Goal: Transaction & Acquisition: Purchase product/service

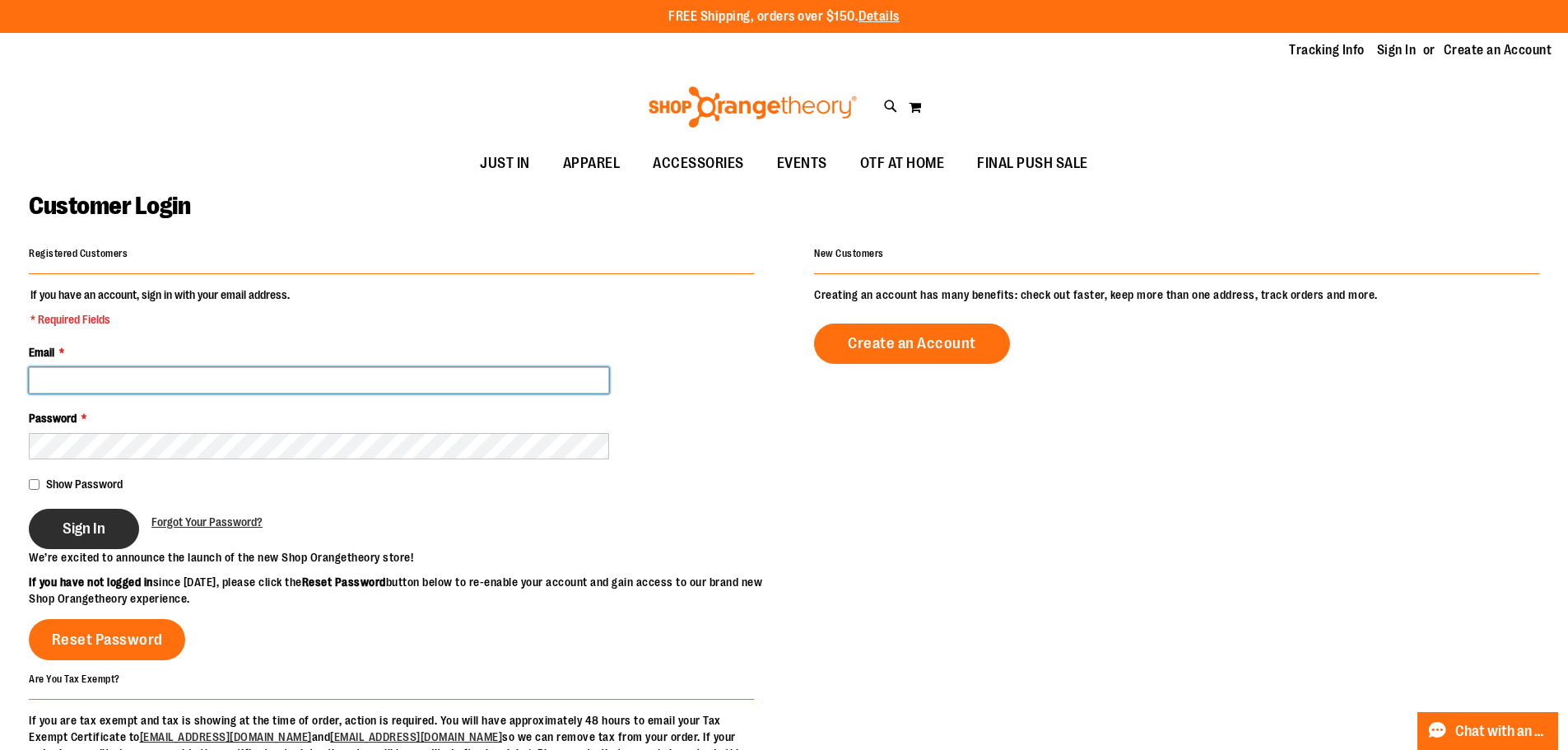
type input "**********"
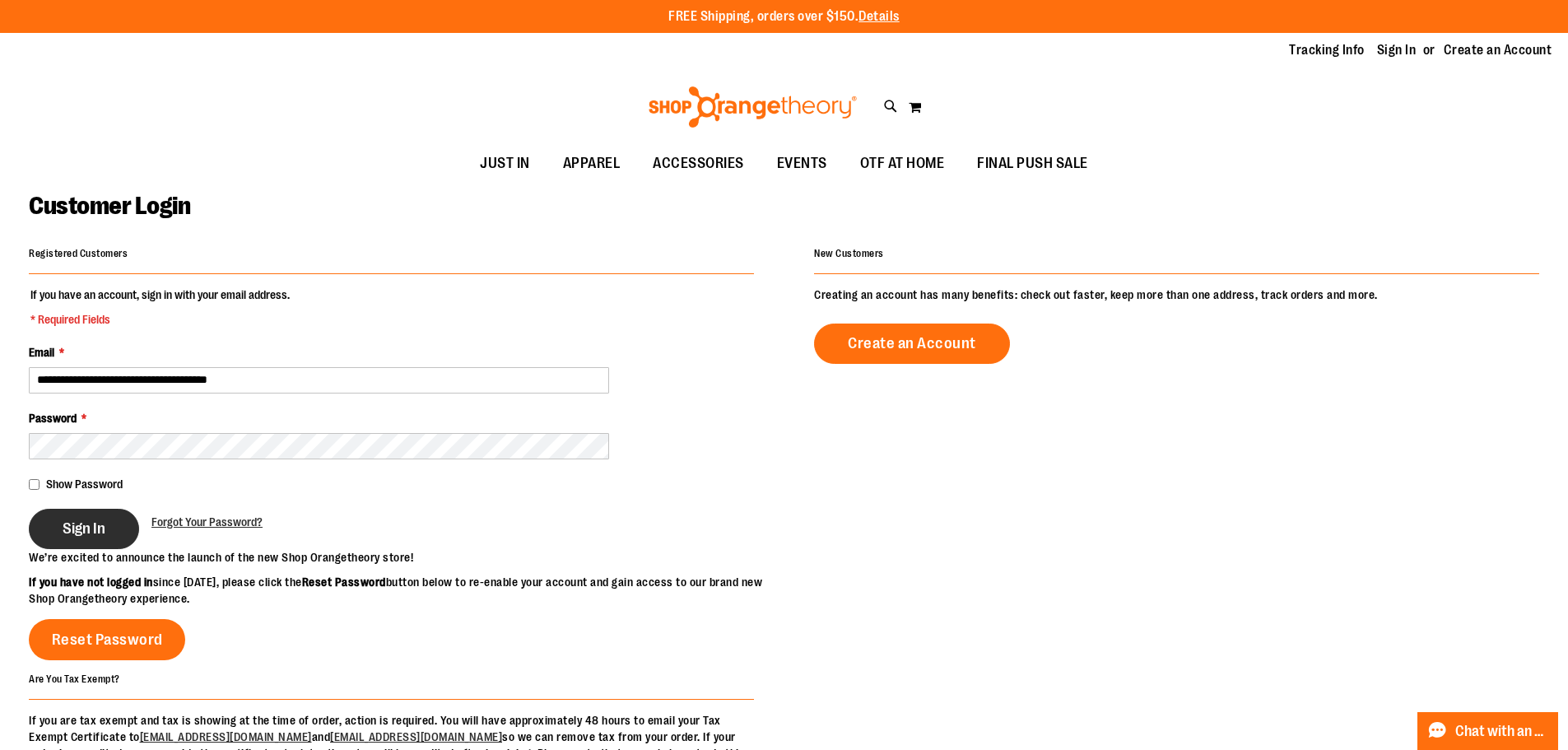
type input "**********"
click at [88, 516] on button "Sign In" at bounding box center [84, 529] width 110 height 41
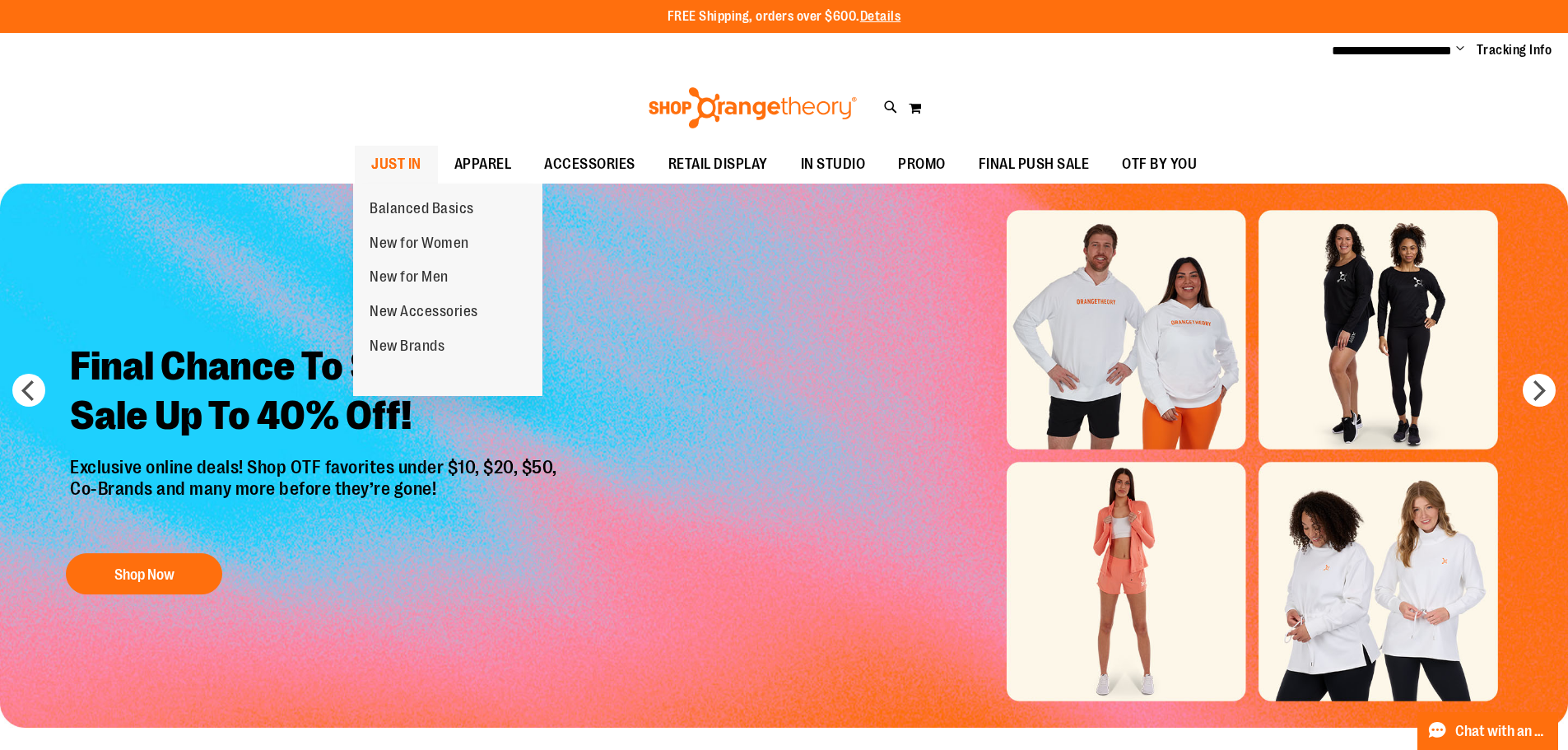
type input "**********"
click at [408, 154] on span "JUST IN" at bounding box center [396, 164] width 50 height 37
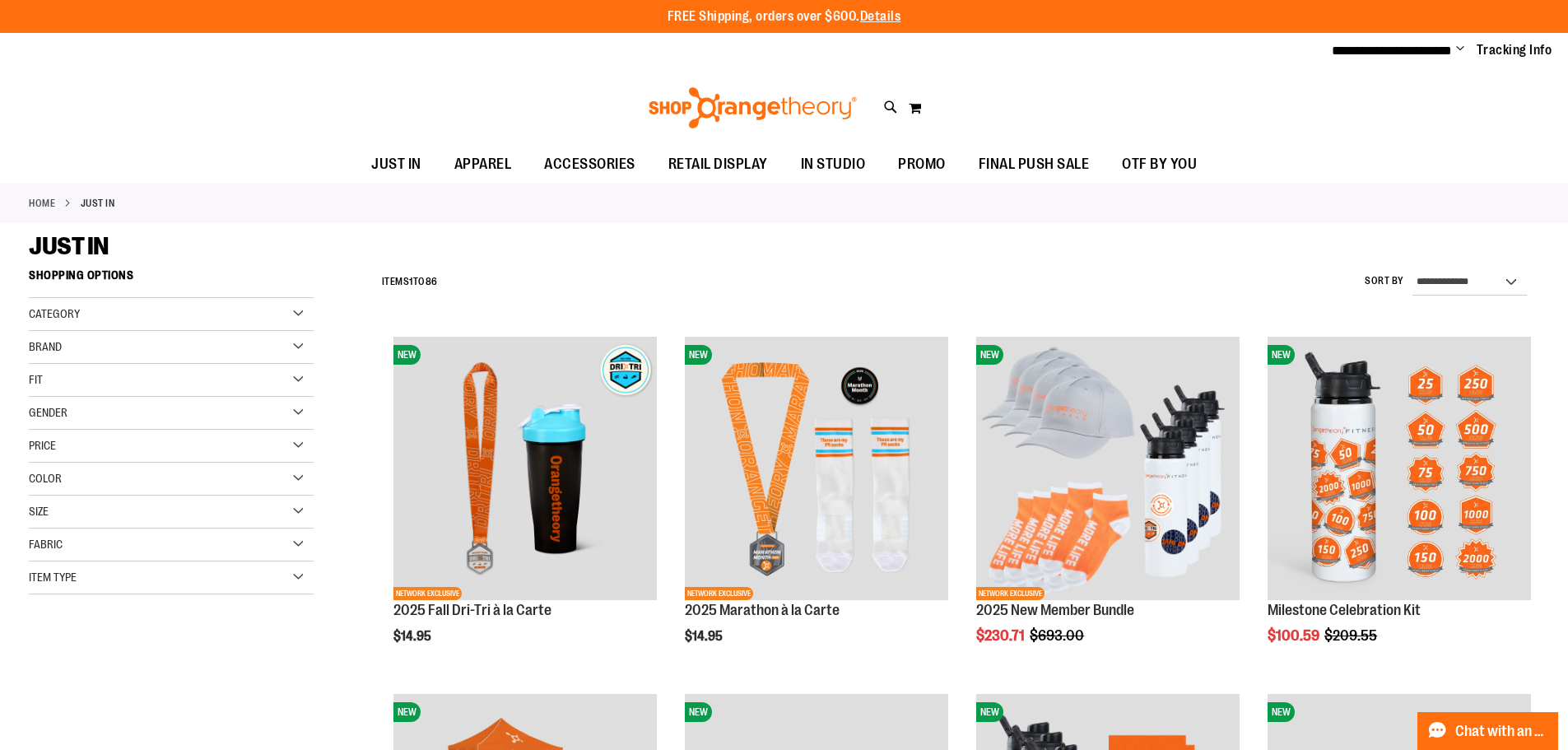
type input "**********"
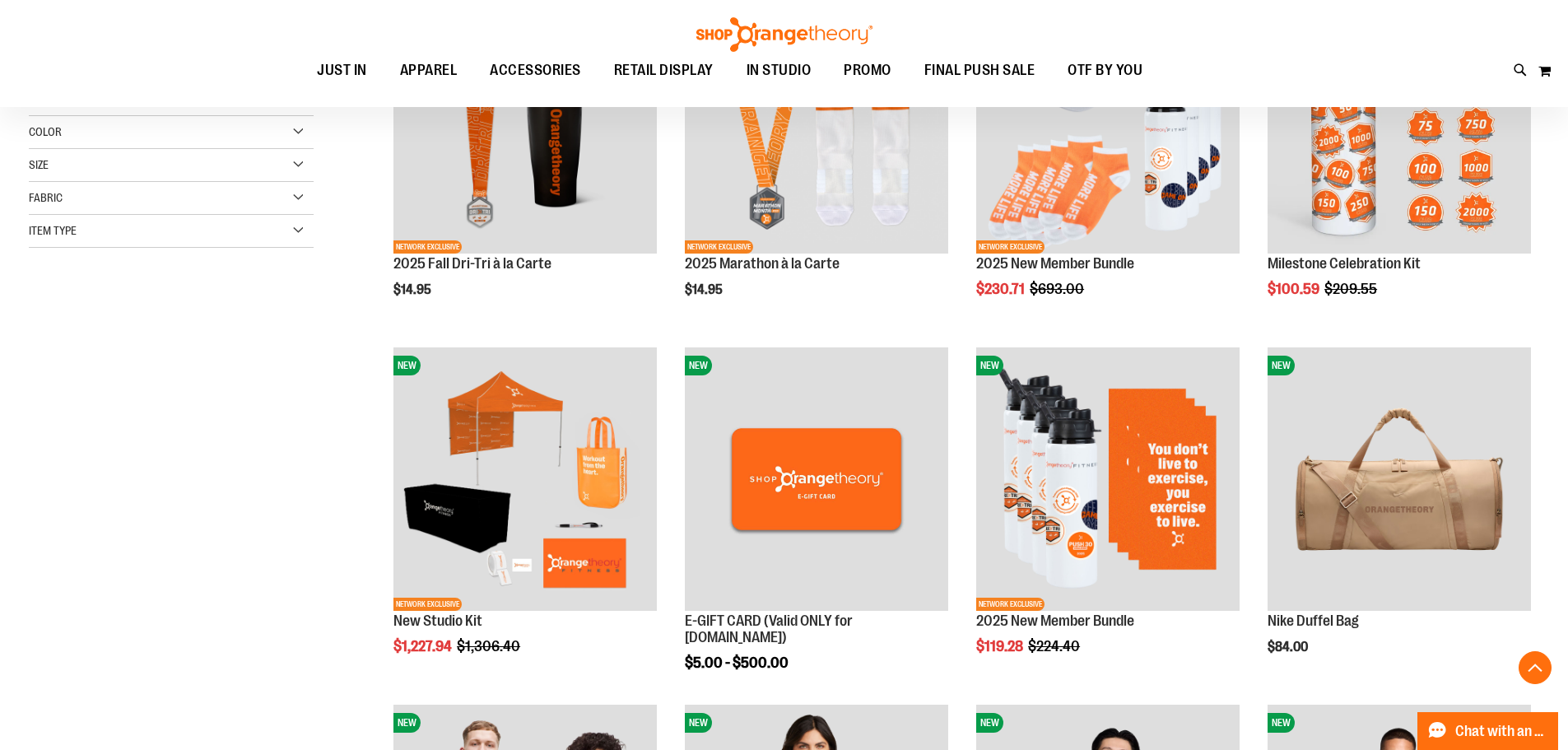
scroll to position [347, 0]
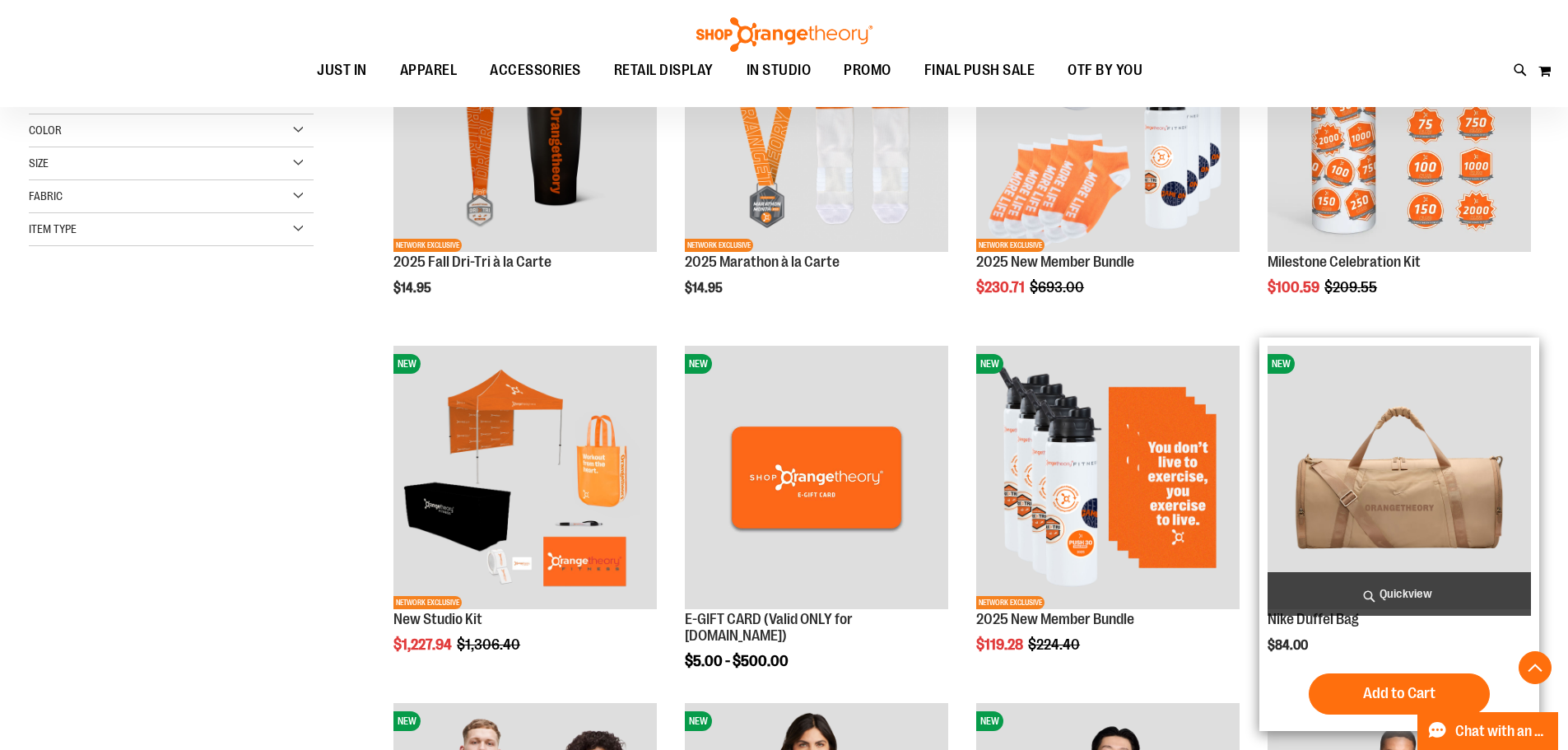
click at [1403, 493] on img "product" at bounding box center [1399, 478] width 263 height 263
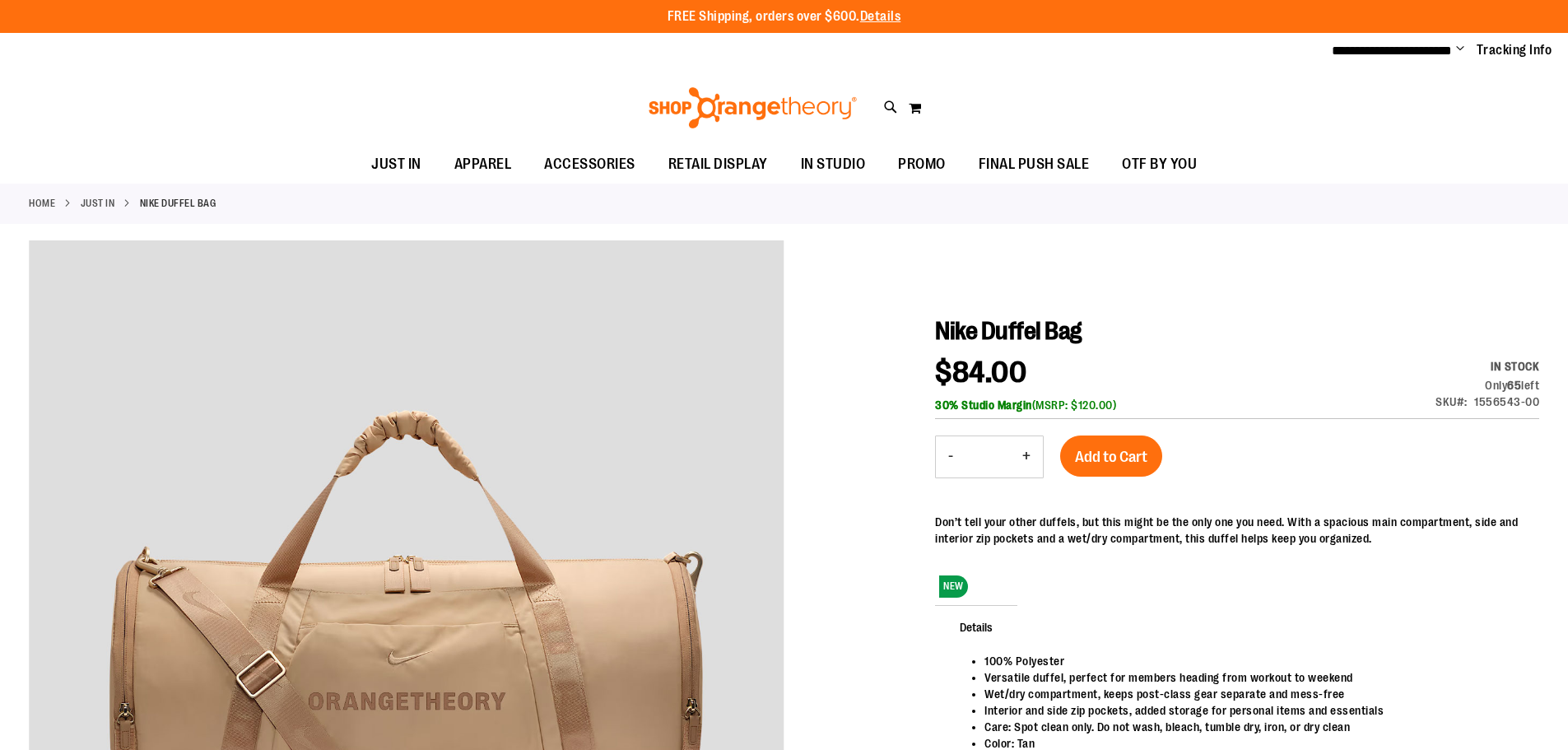
type input "**********"
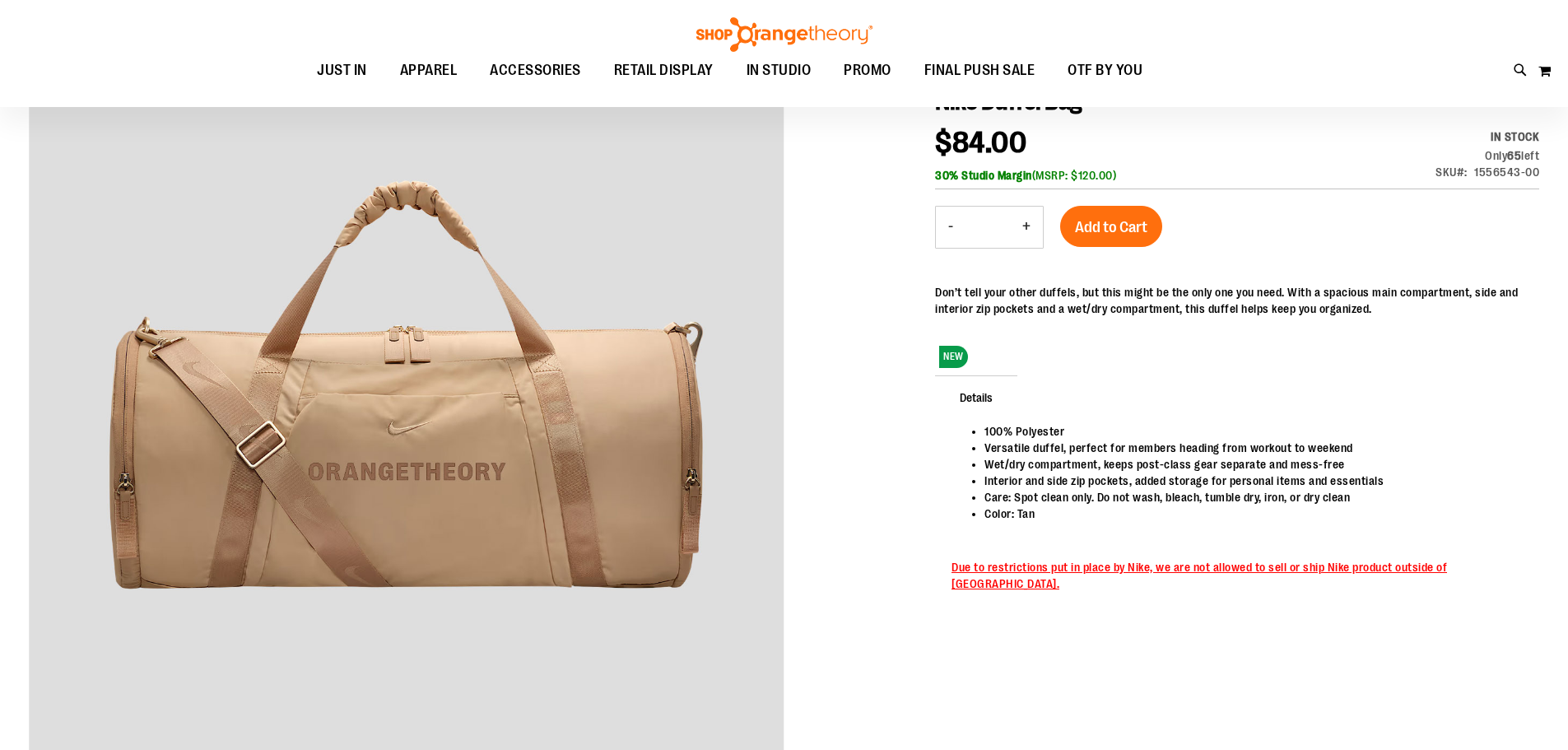
click at [1567, 307] on html "**********" at bounding box center [784, 147] width 1568 height 750
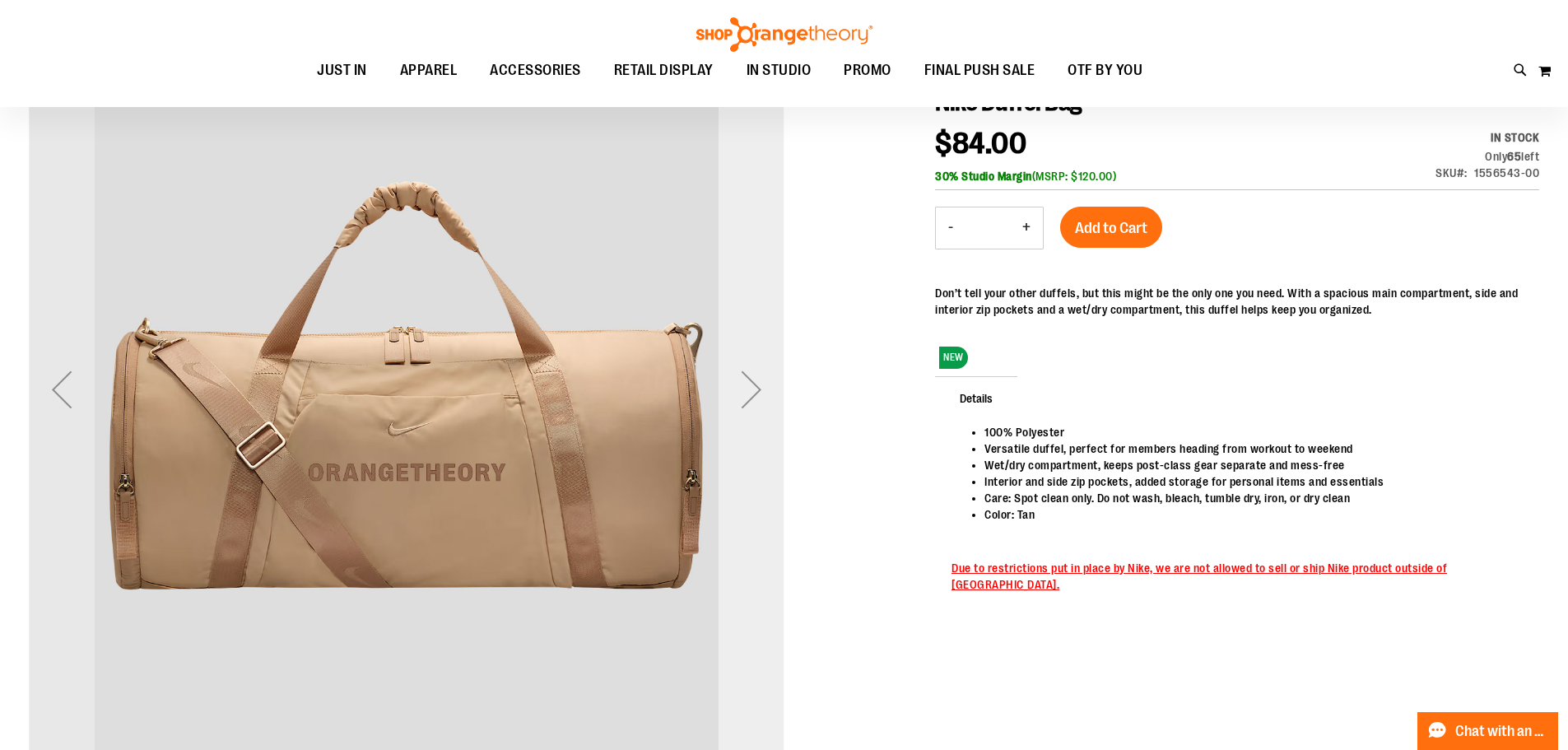
click at [763, 371] on div "Next" at bounding box center [751, 390] width 66 height 66
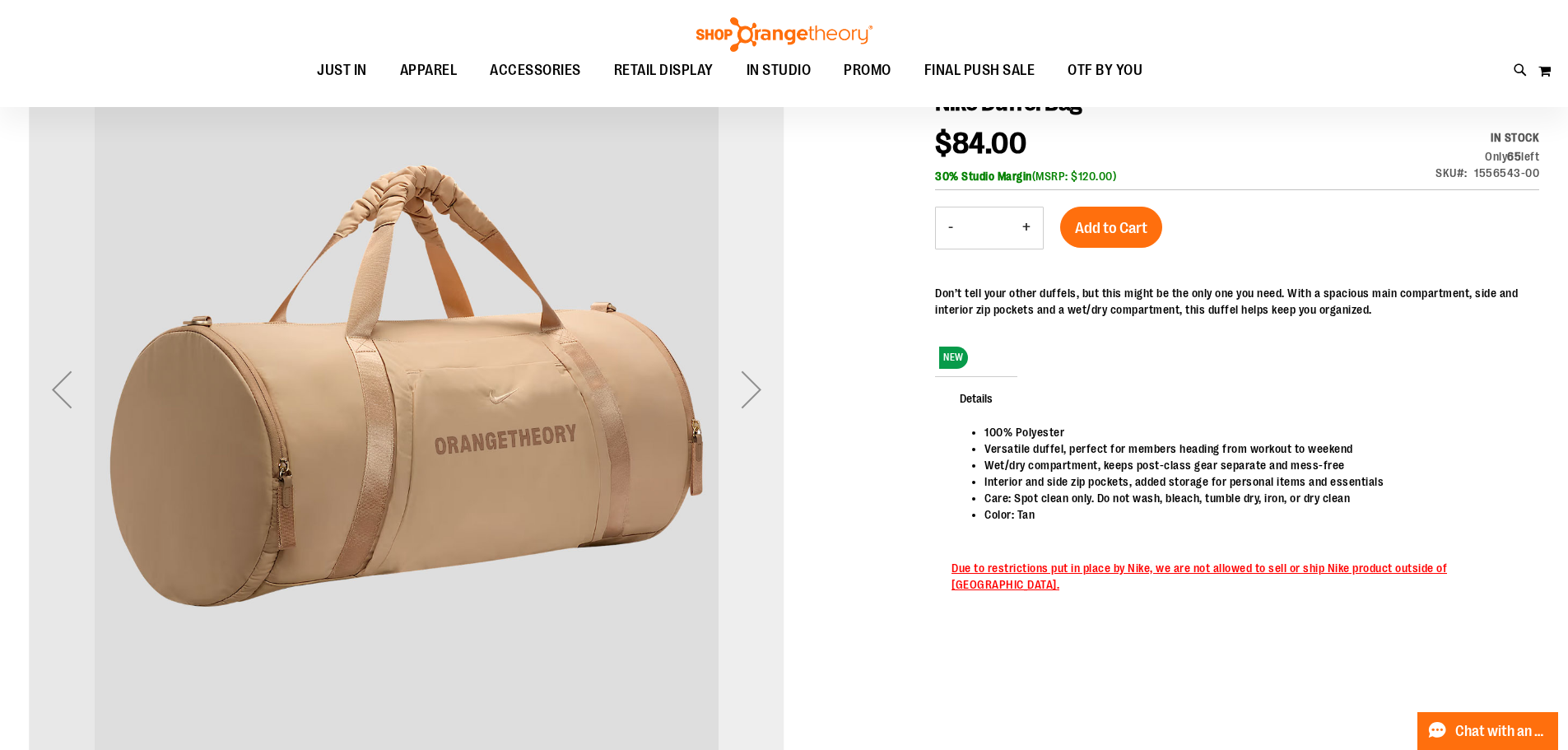
click at [763, 371] on div "Next" at bounding box center [751, 390] width 66 height 66
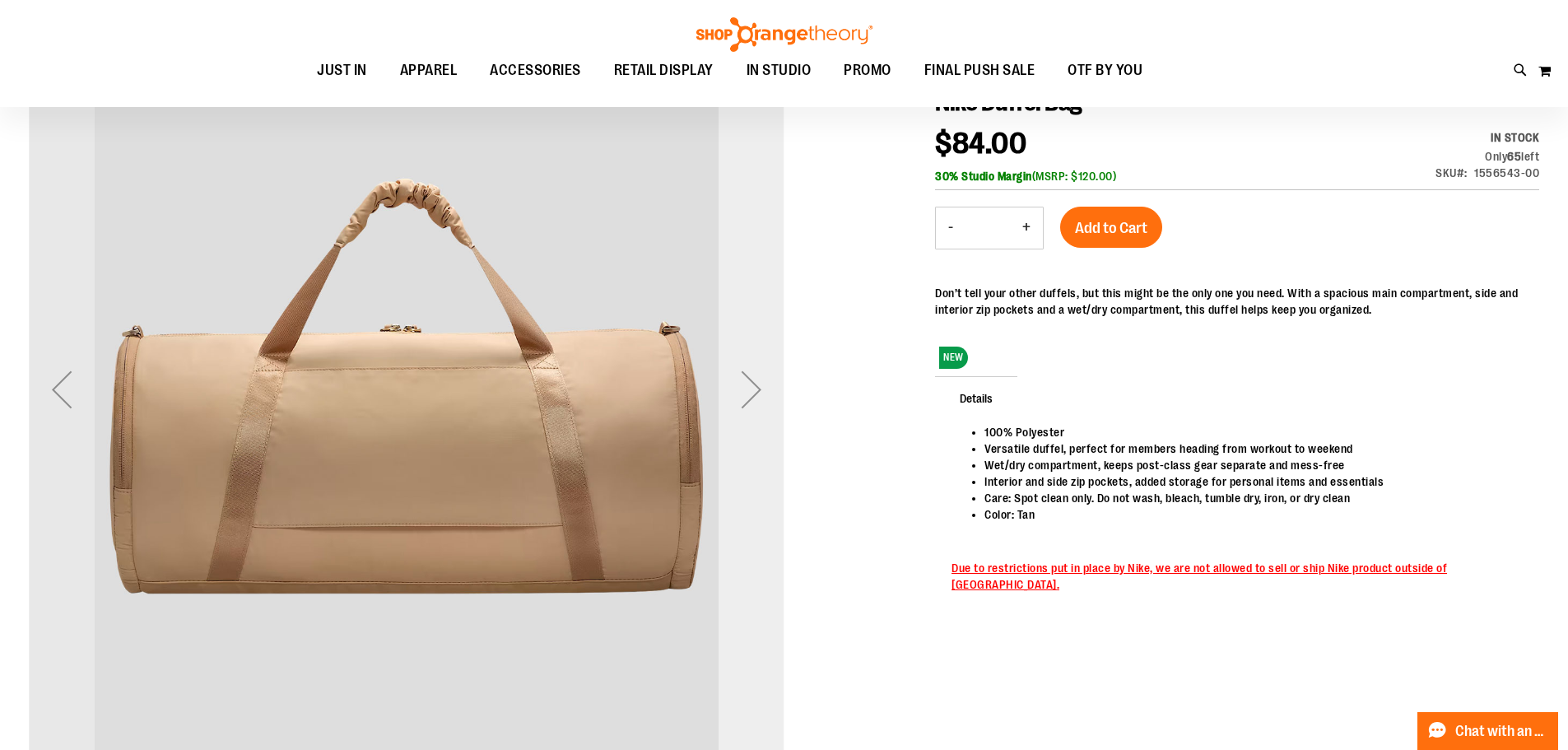
click at [763, 371] on div "Next" at bounding box center [751, 390] width 66 height 66
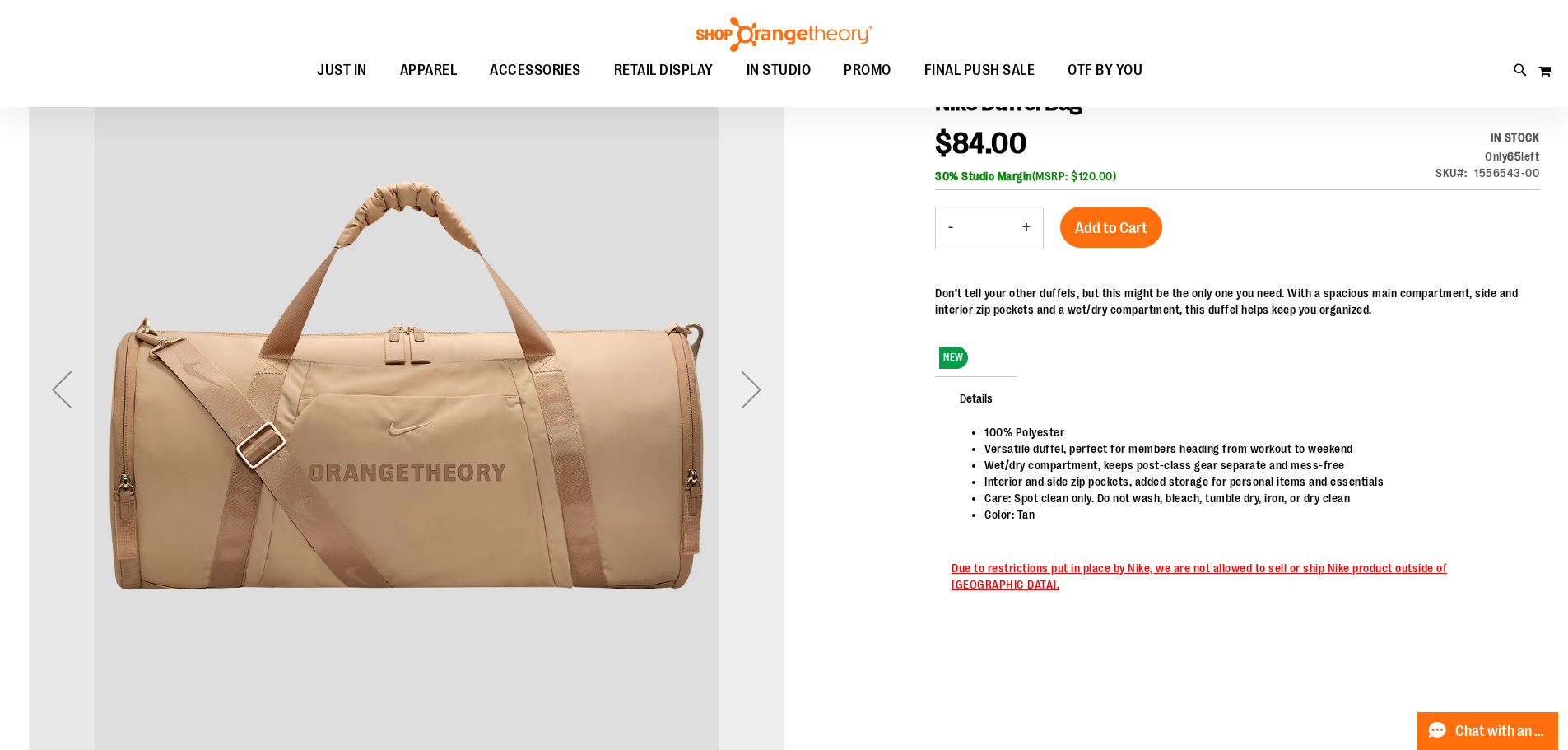
click at [763, 371] on div "Next" at bounding box center [751, 390] width 66 height 66
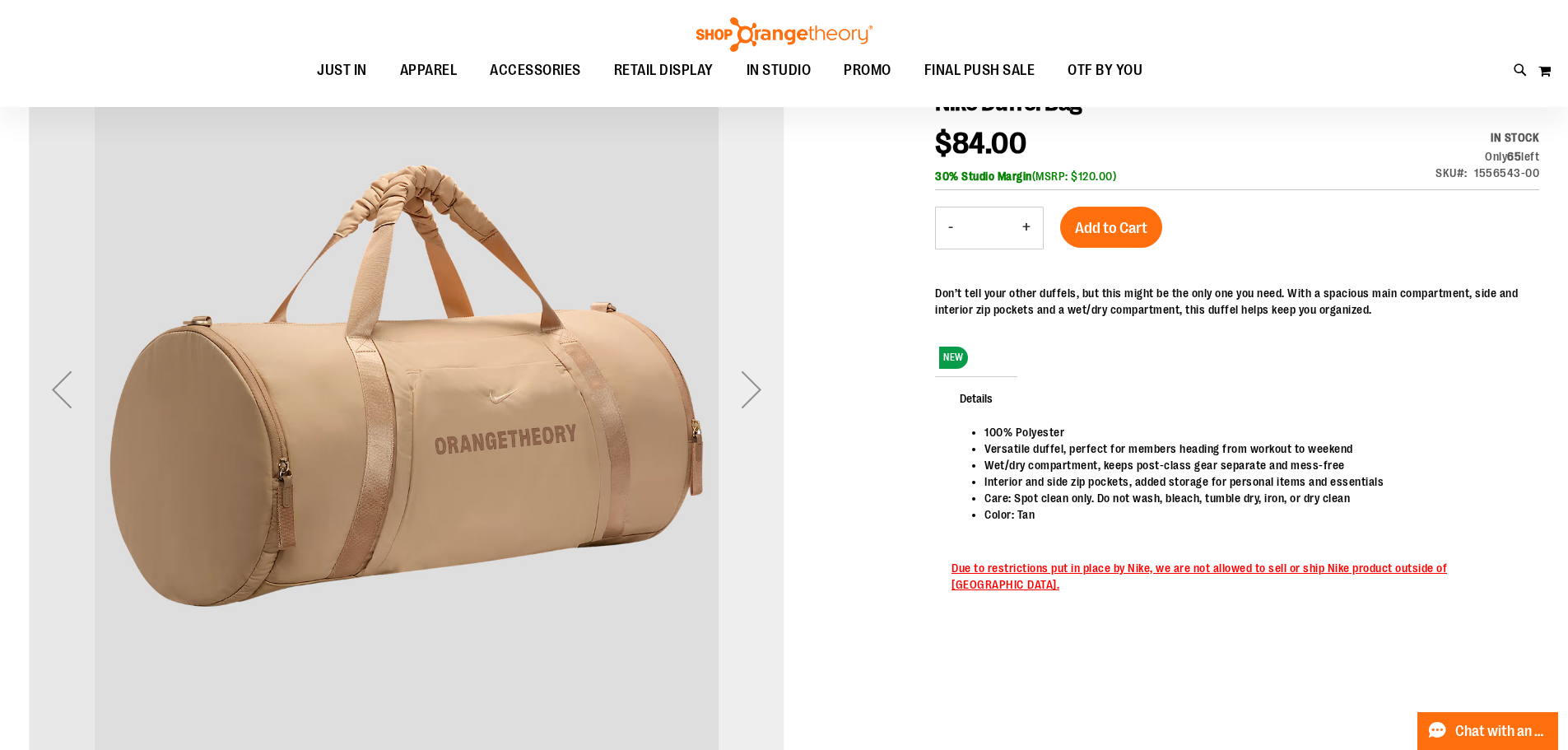
click at [763, 371] on div "Next" at bounding box center [751, 390] width 66 height 66
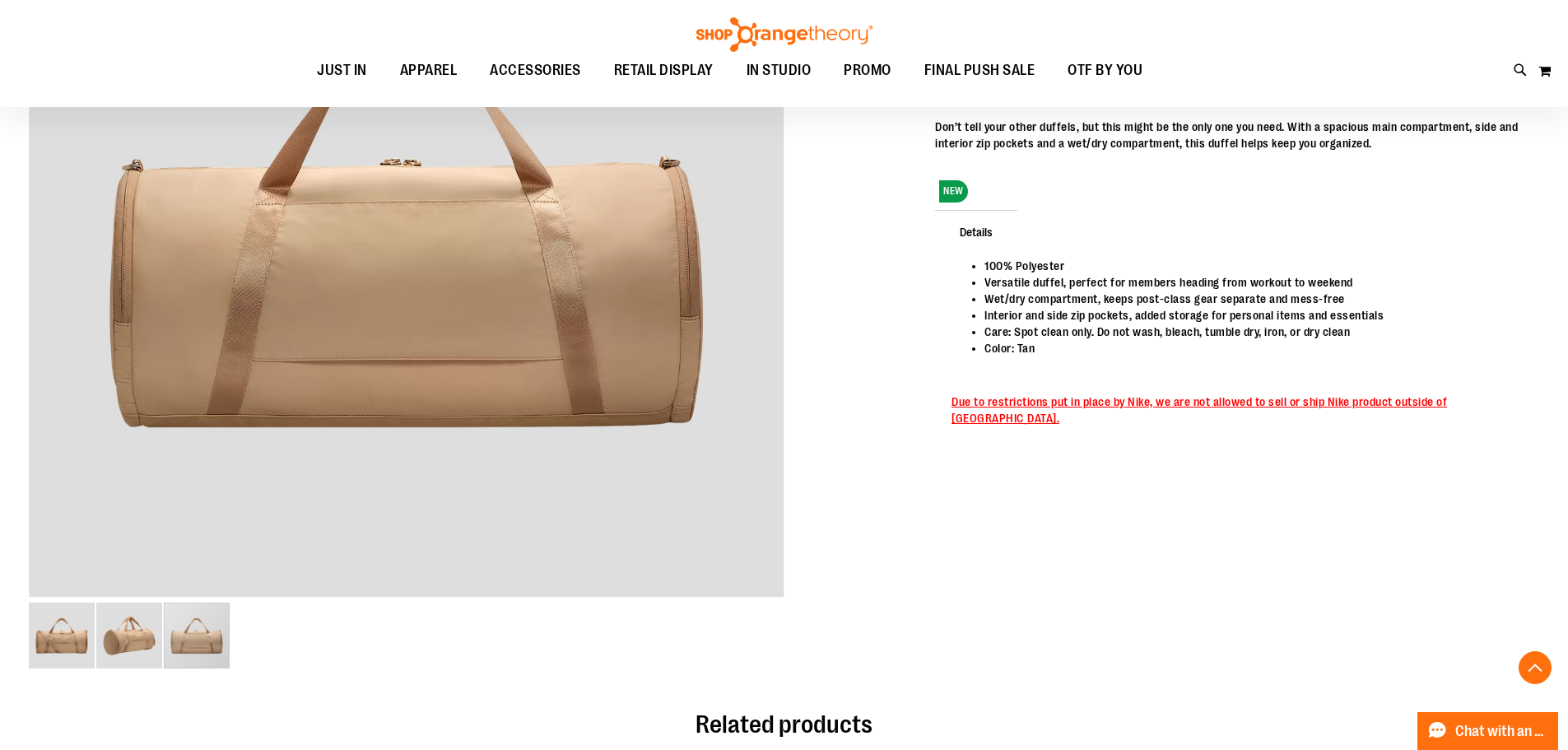
scroll to position [329, 0]
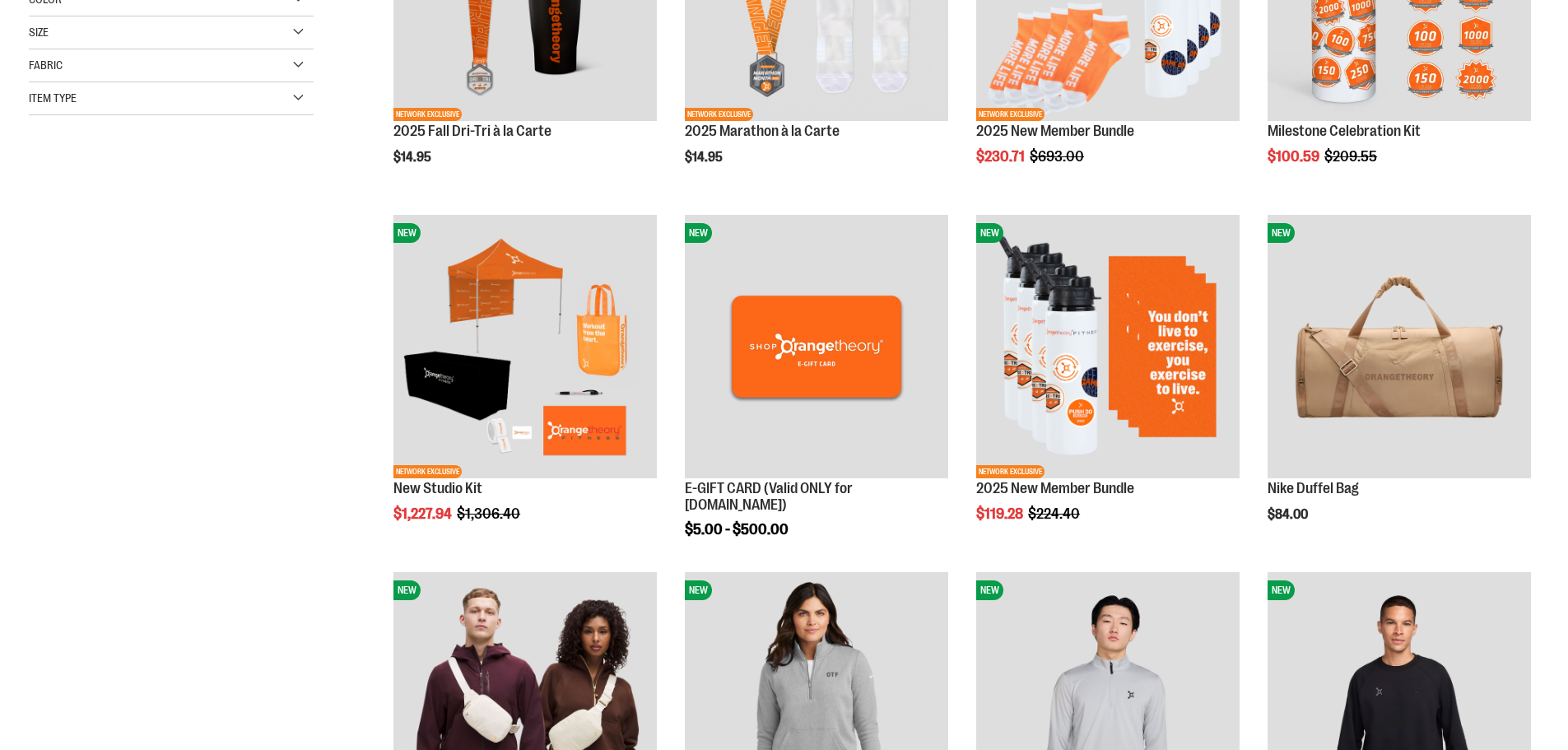
type input "**********"
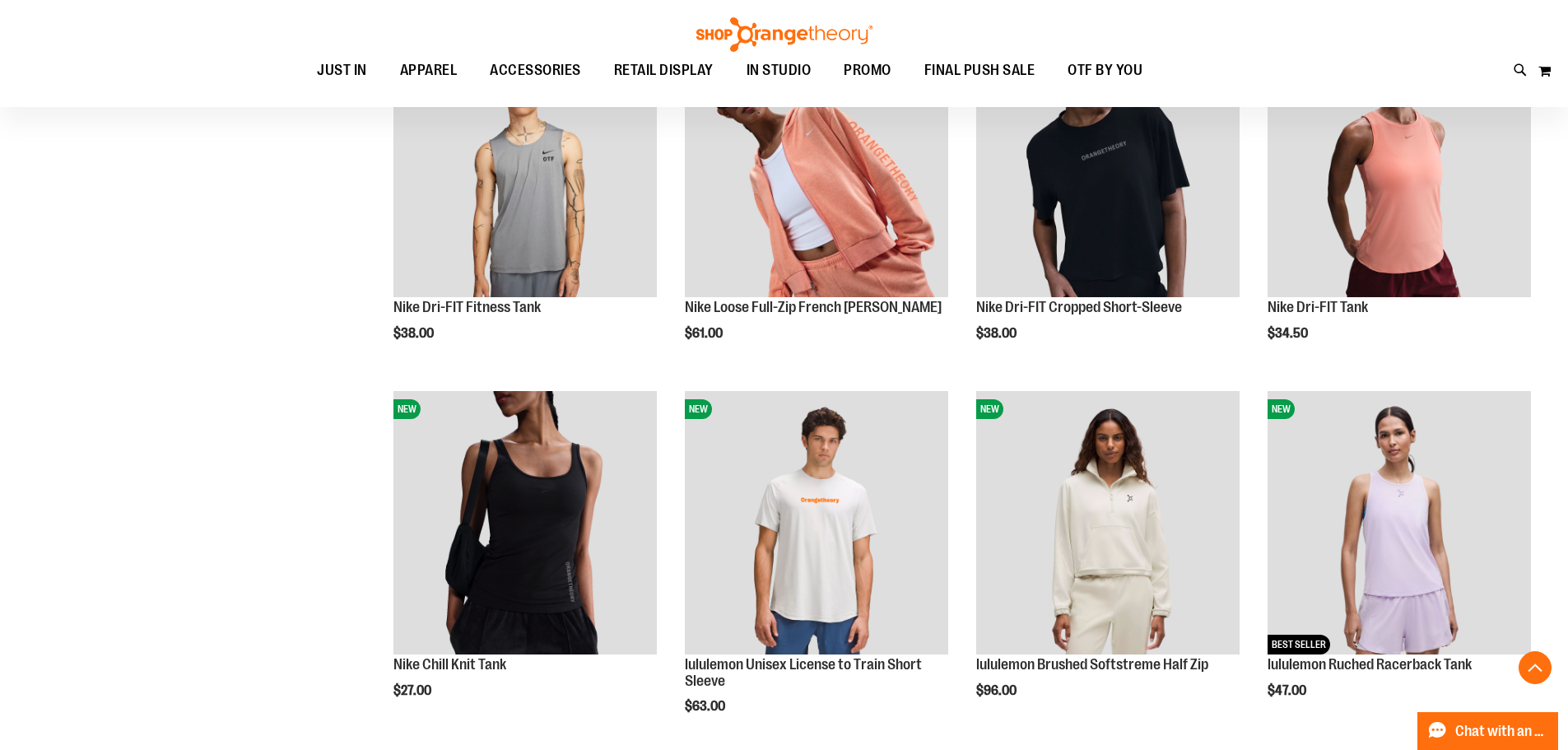
scroll to position [1386, 0]
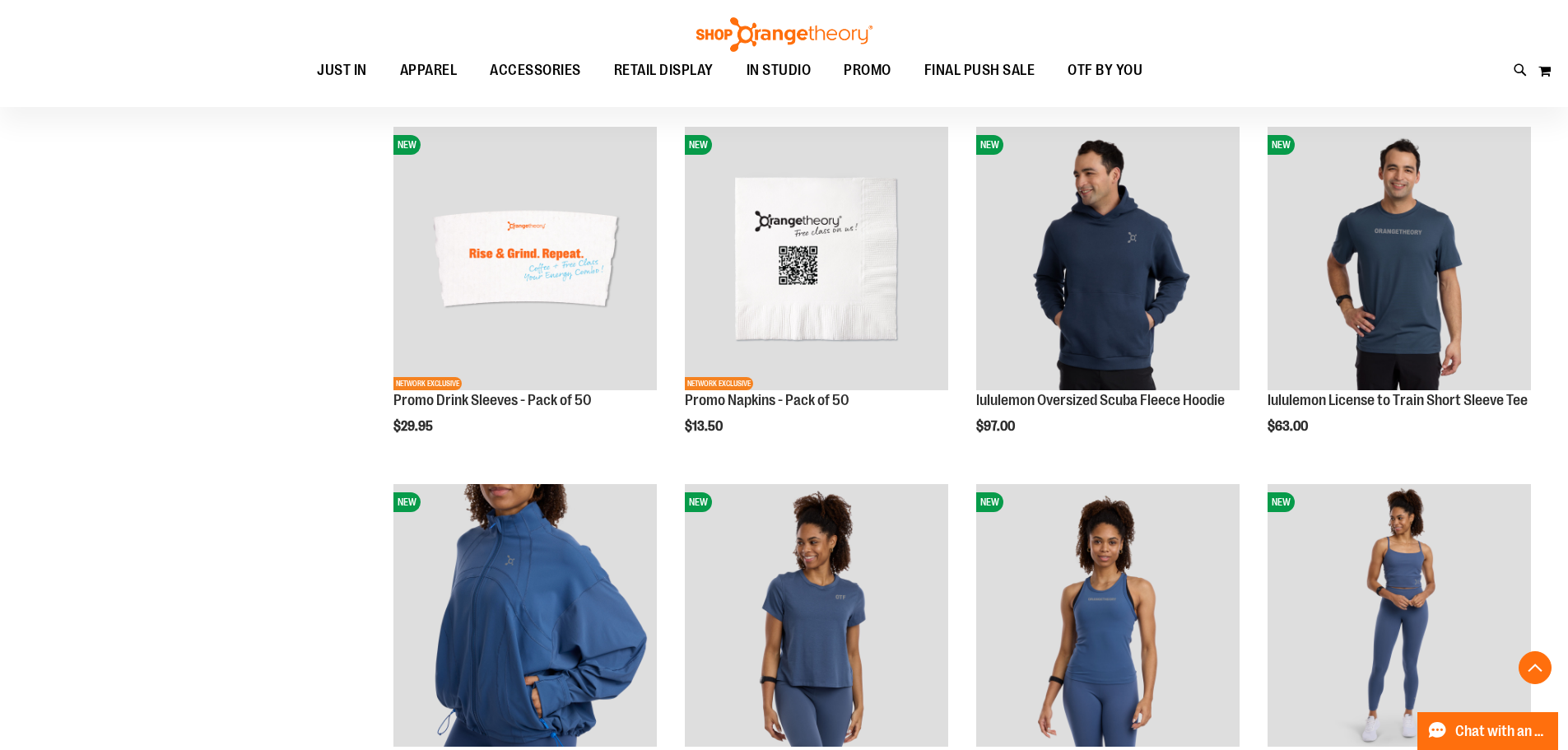
scroll to position [3100, 0]
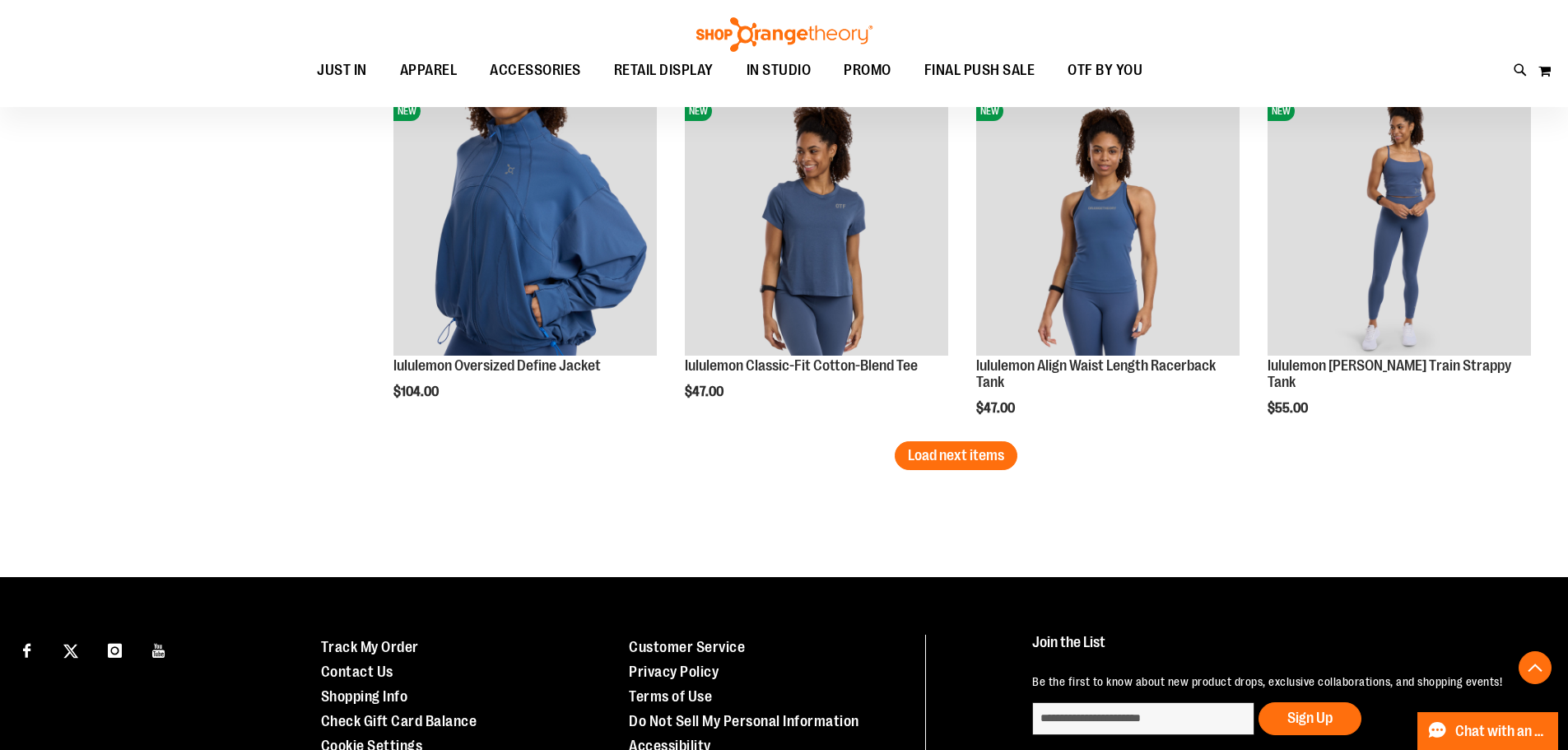
click at [1006, 464] on button "Load next items" at bounding box center [955, 456] width 123 height 29
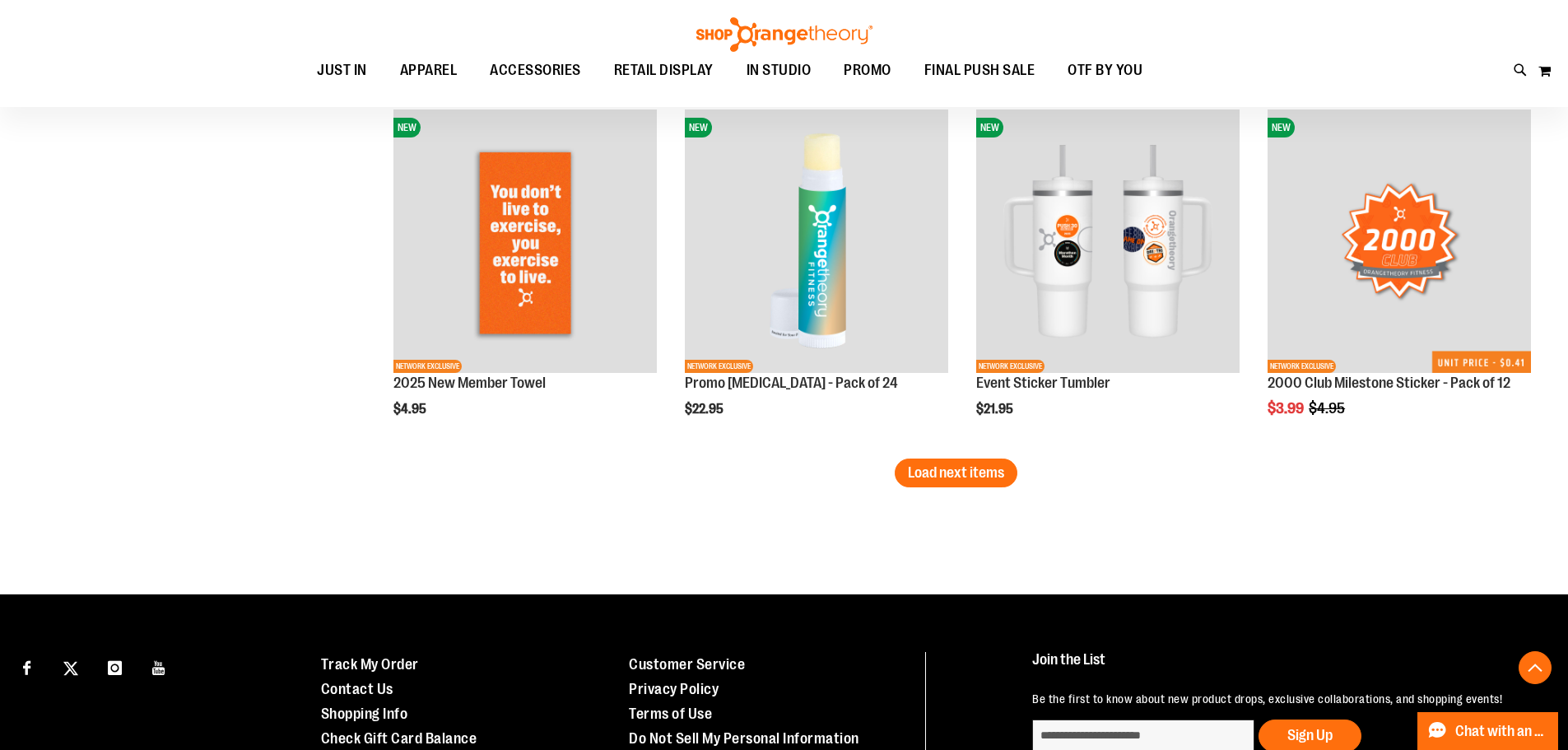
scroll to position [4160, 0]
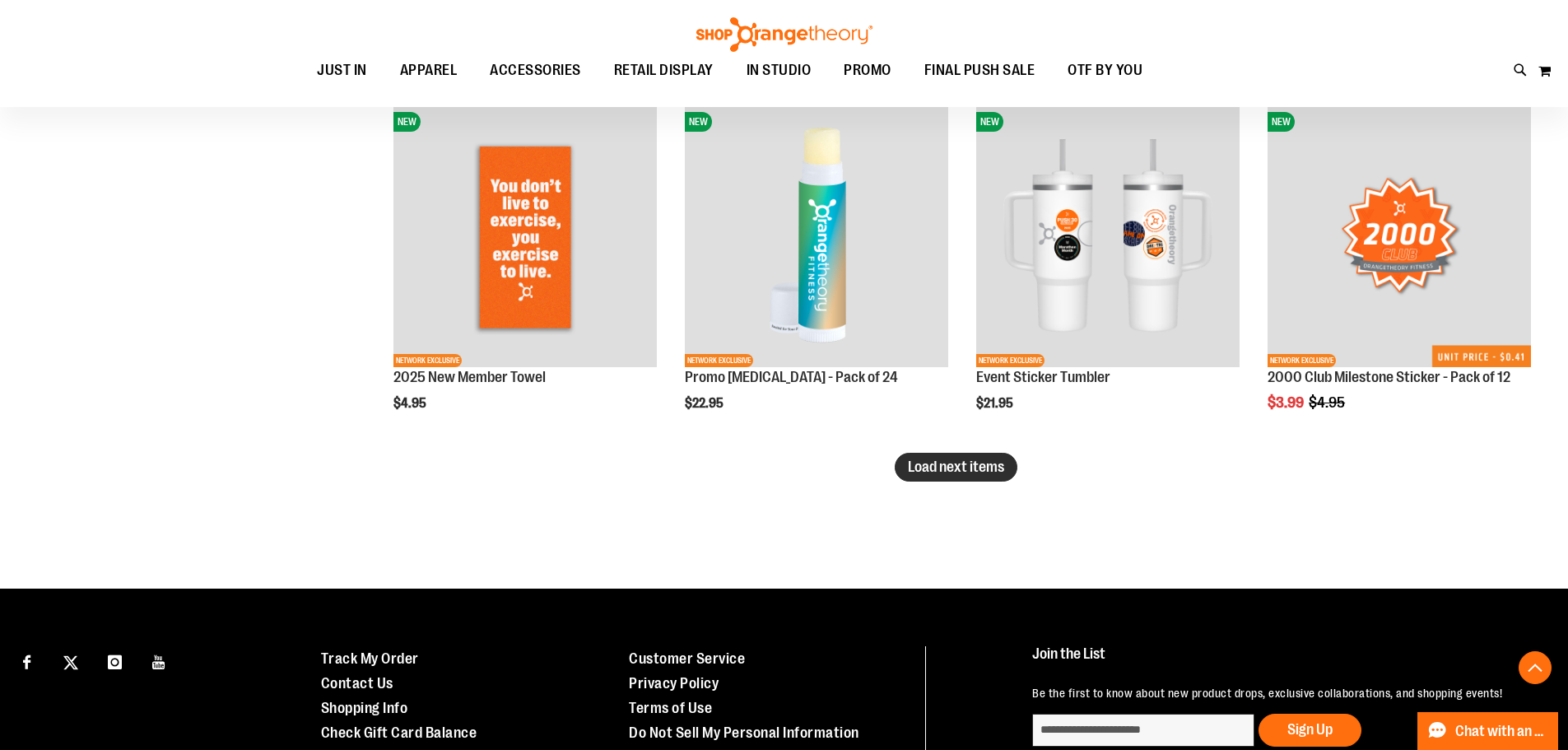
click at [959, 474] on span "Load next items" at bounding box center [955, 466] width 96 height 17
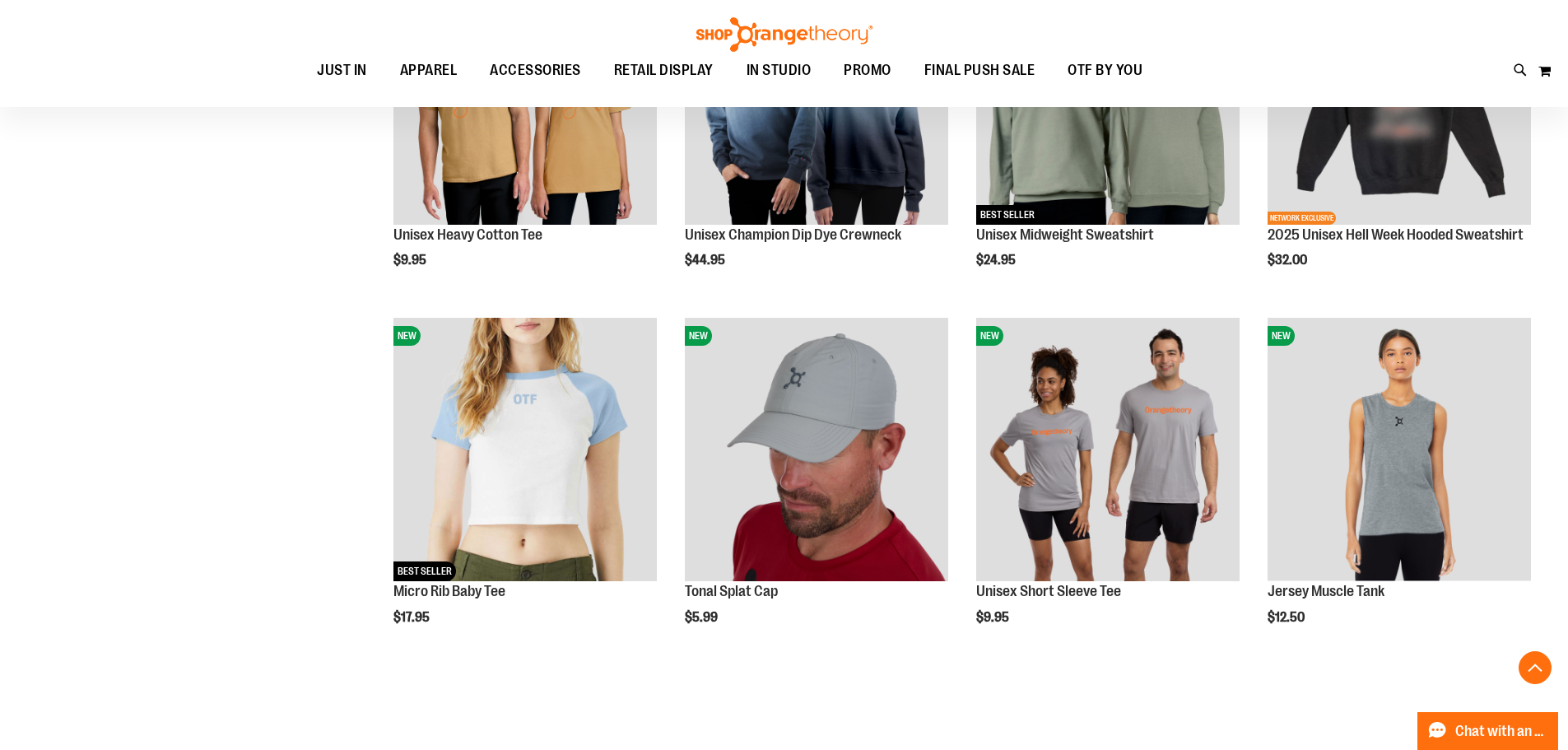
scroll to position [5025, 0]
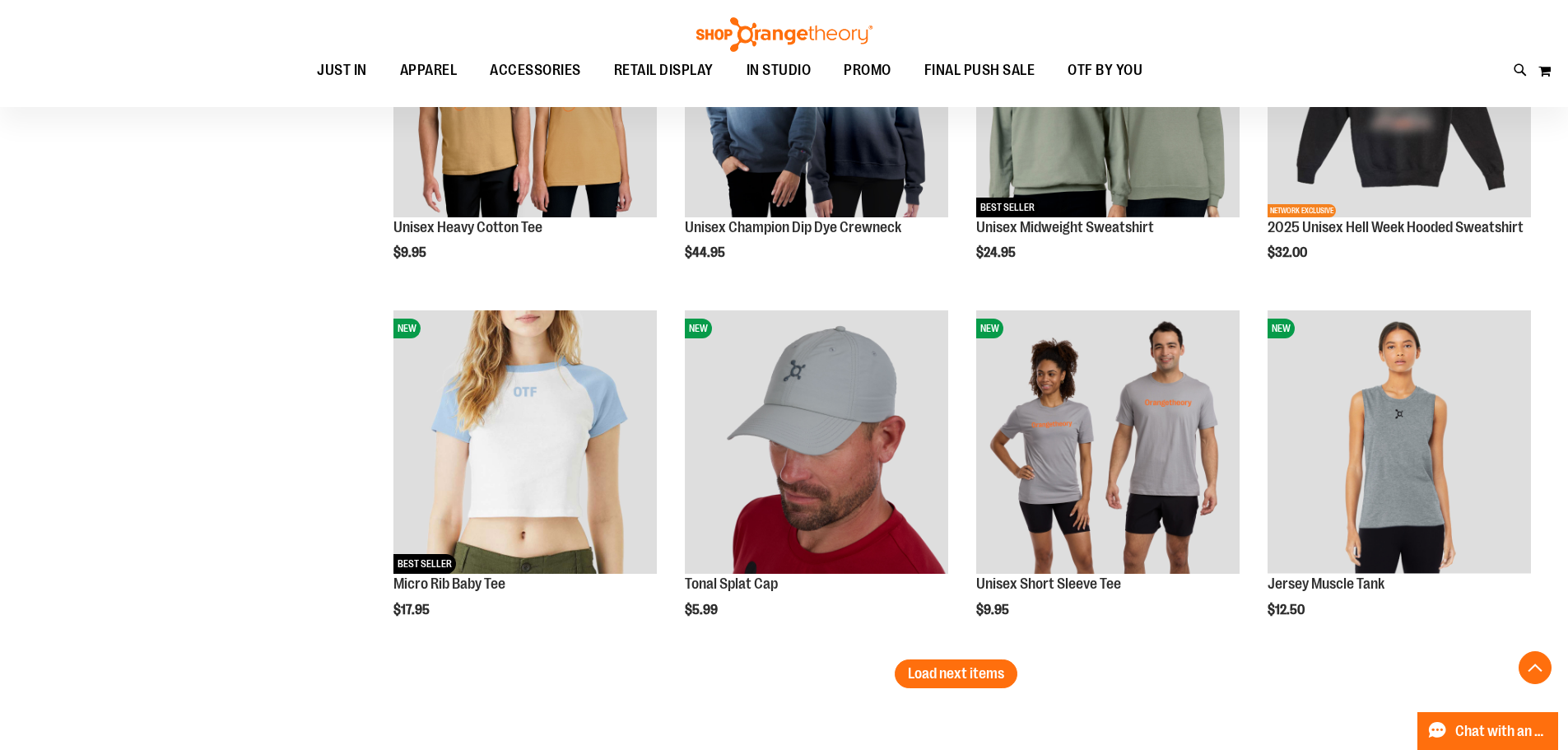
click at [940, 677] on span "Load next items" at bounding box center [955, 673] width 96 height 17
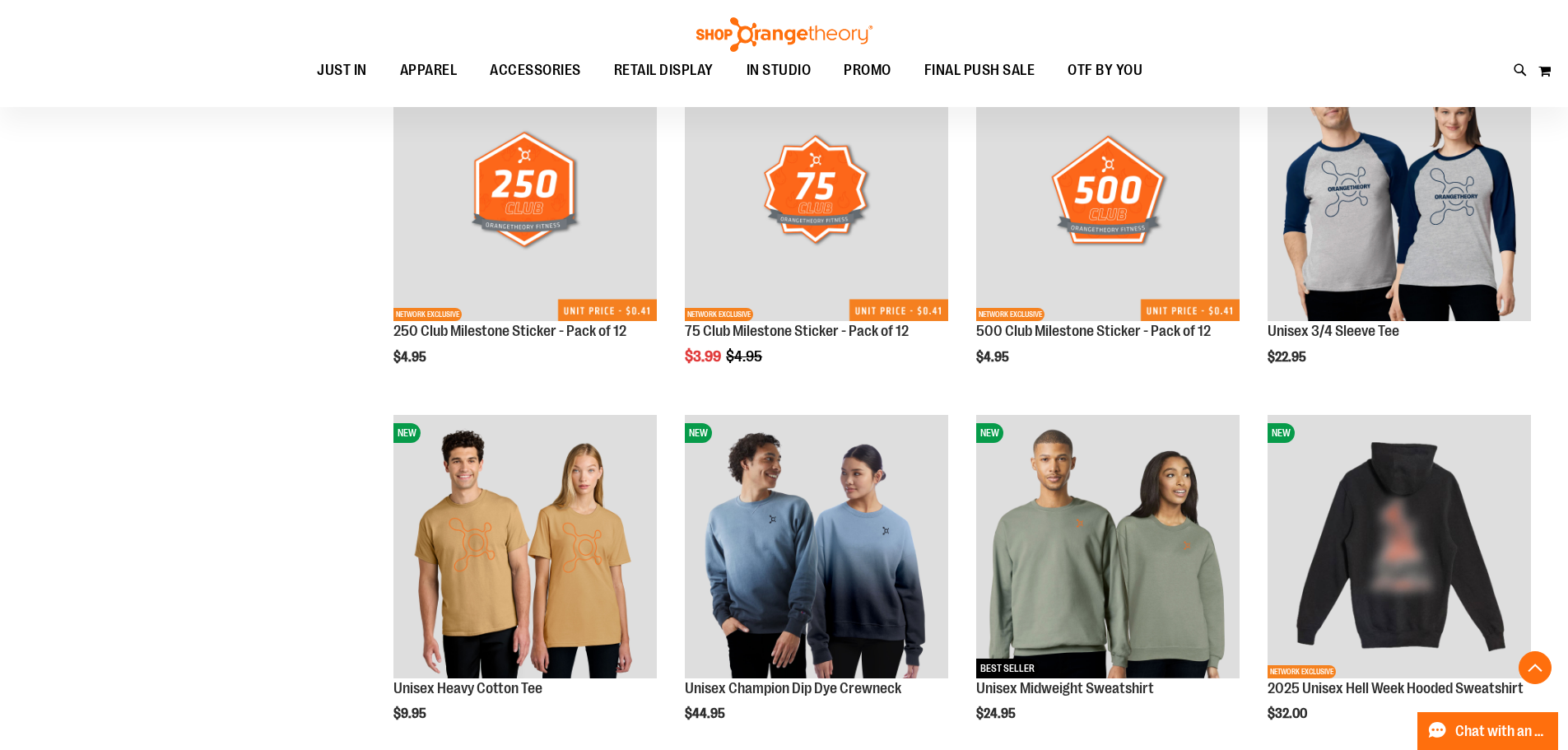
scroll to position [4557, 0]
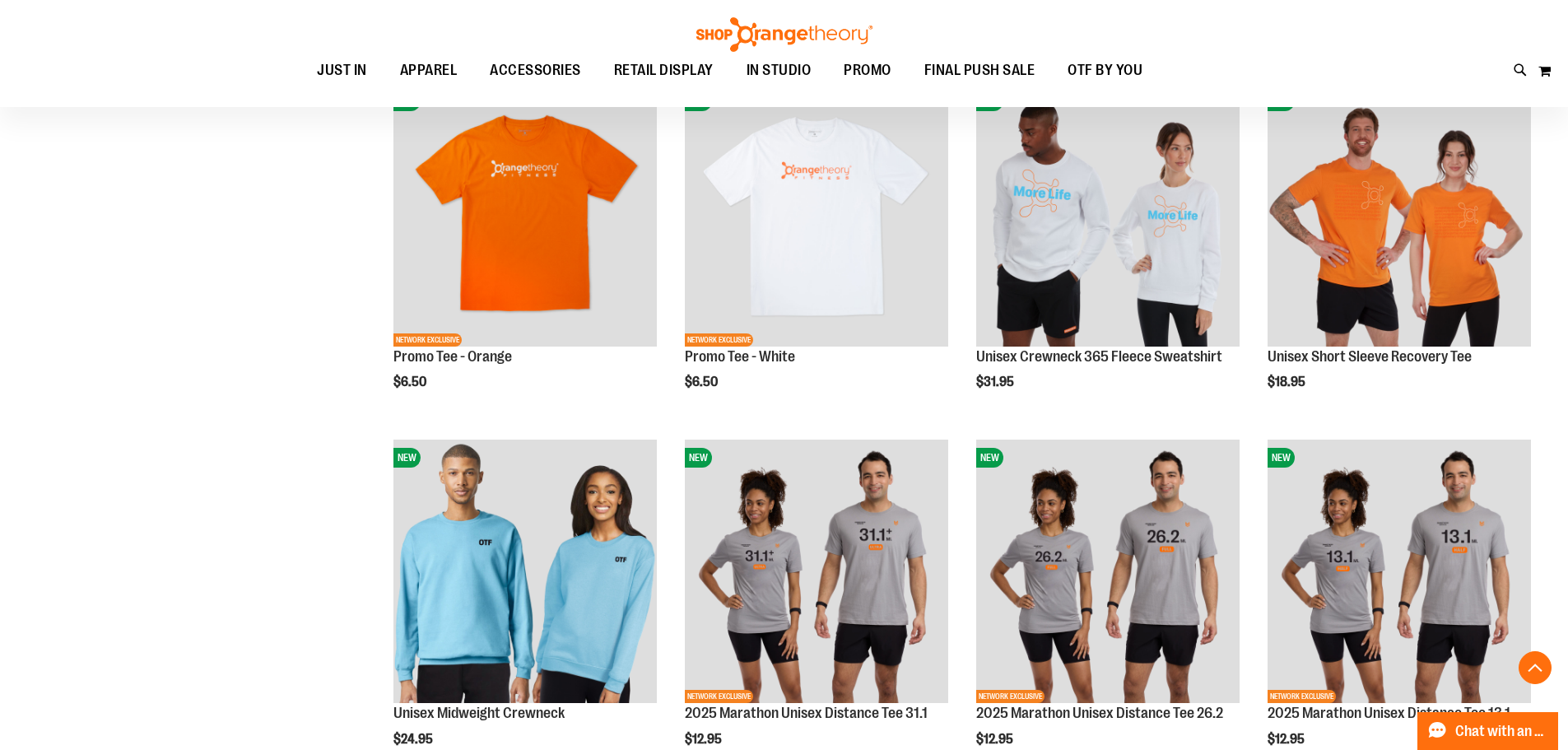
scroll to position [6049, 0]
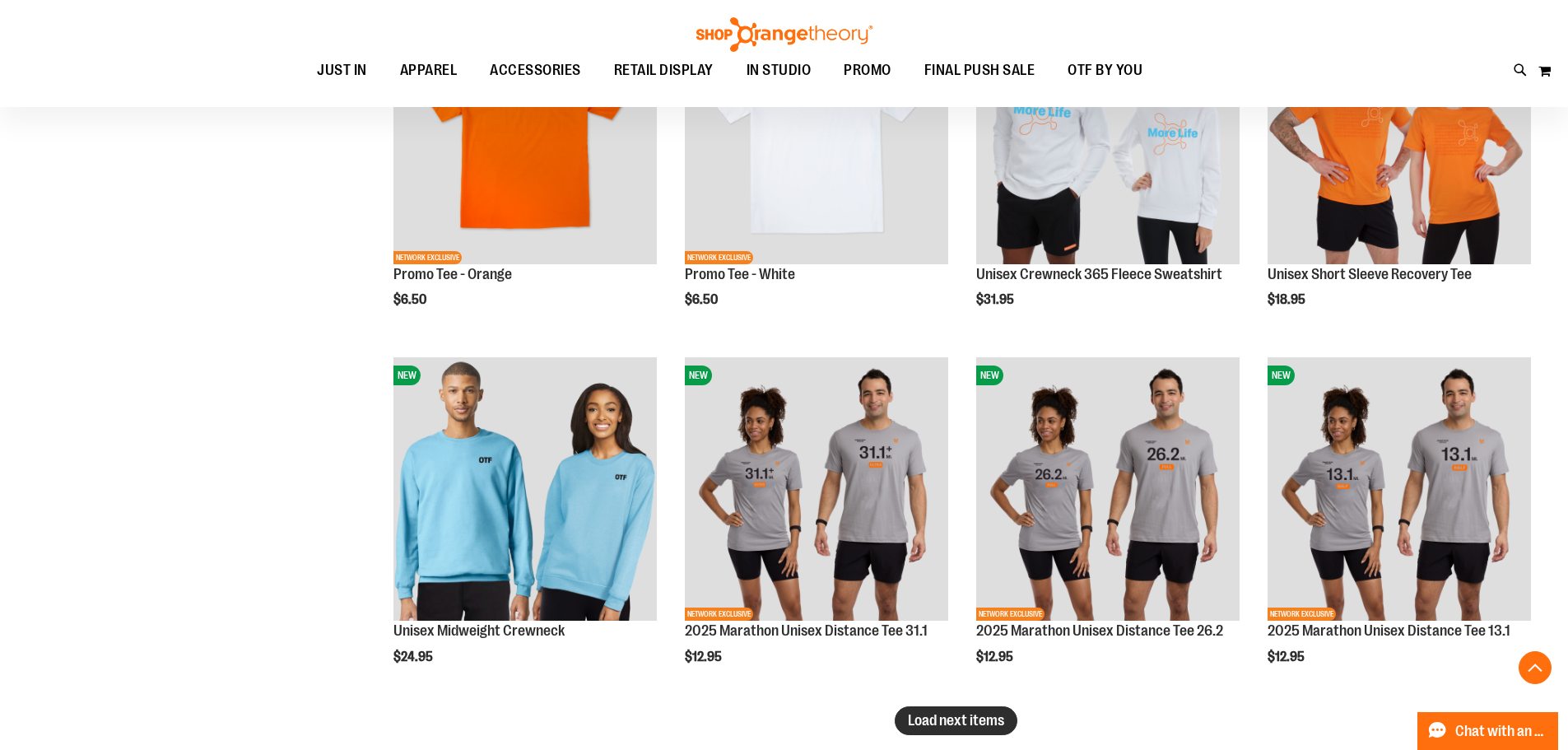
click at [946, 713] on span "Load next items" at bounding box center [955, 720] width 96 height 17
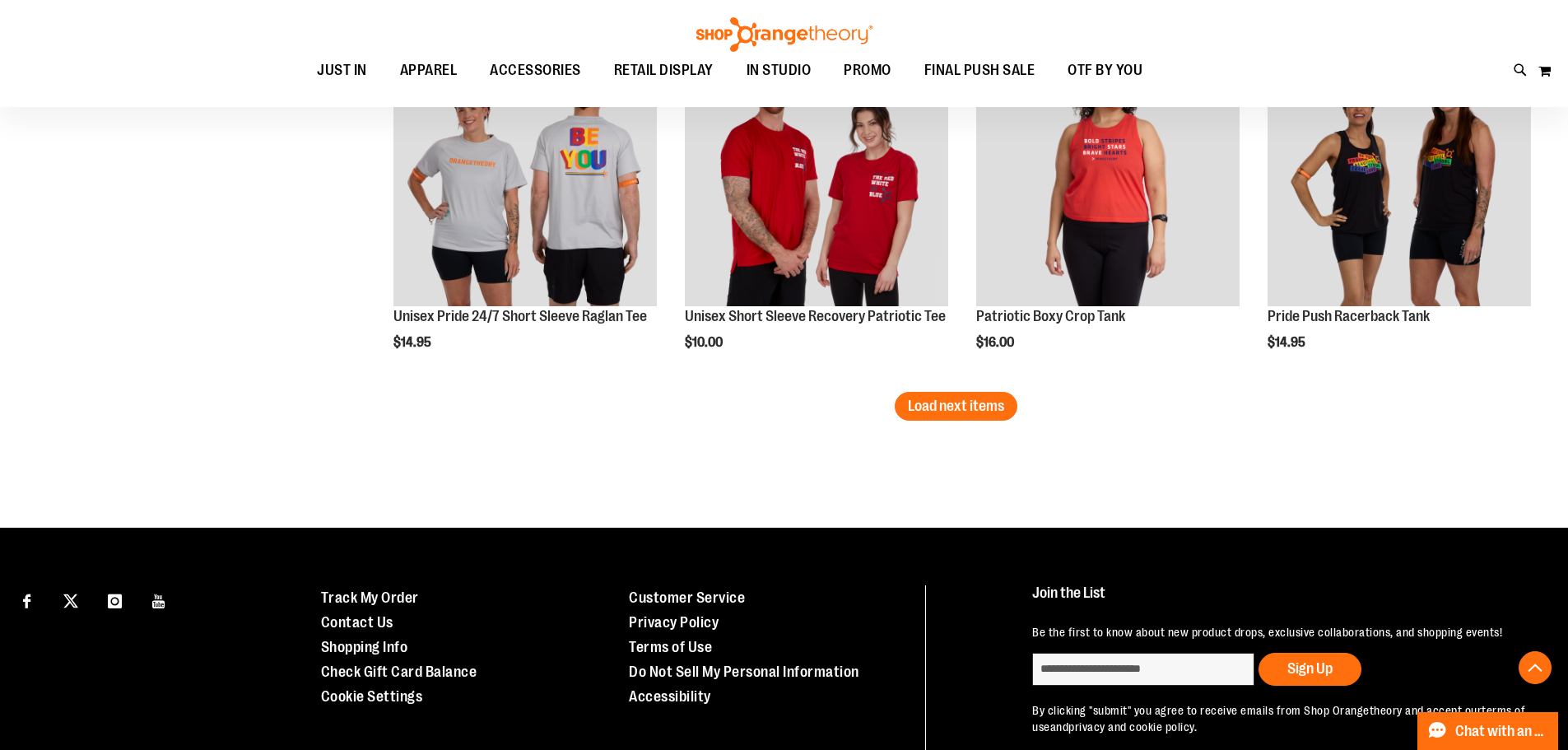
scroll to position [7520, 0]
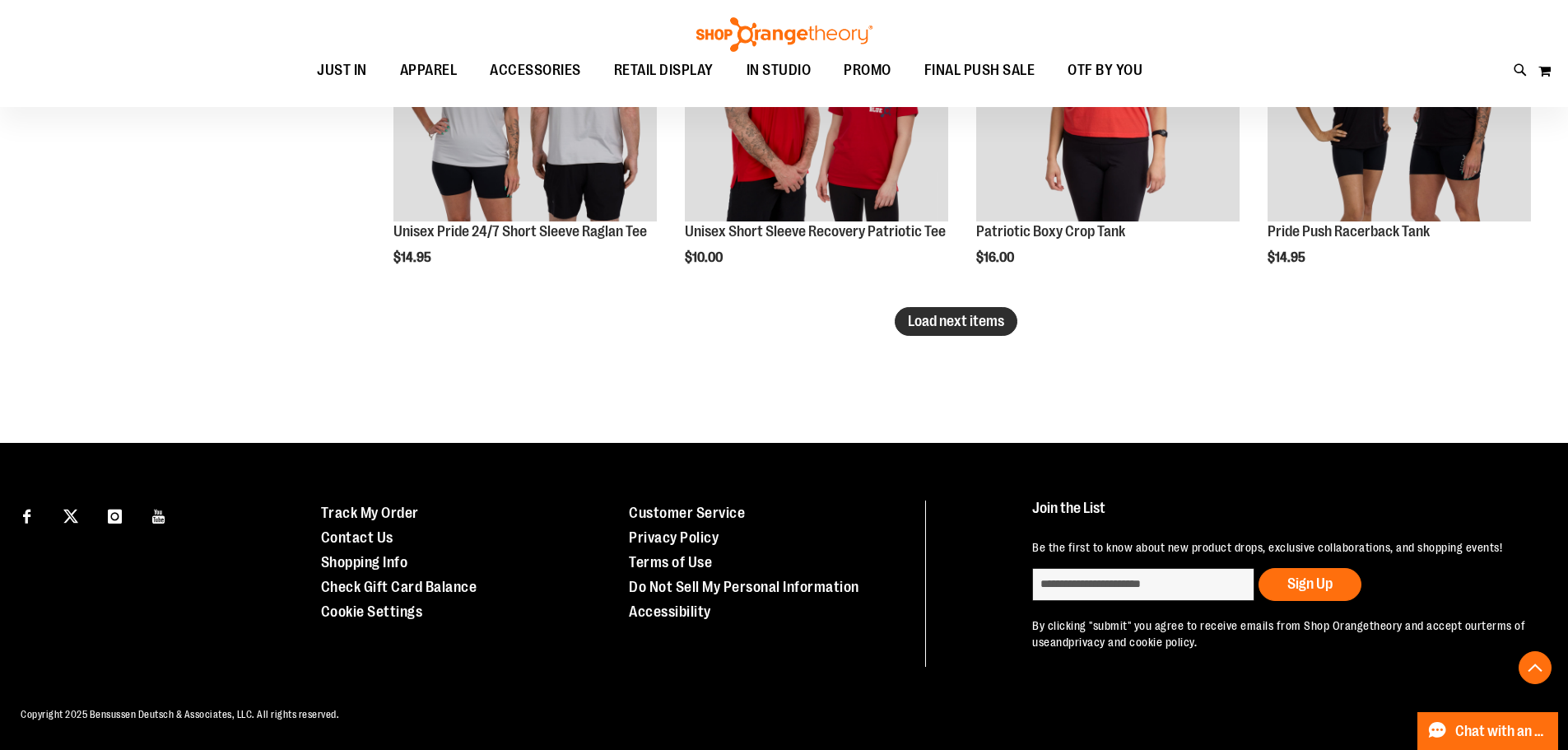
click at [951, 334] on button "Load next items" at bounding box center [955, 322] width 123 height 29
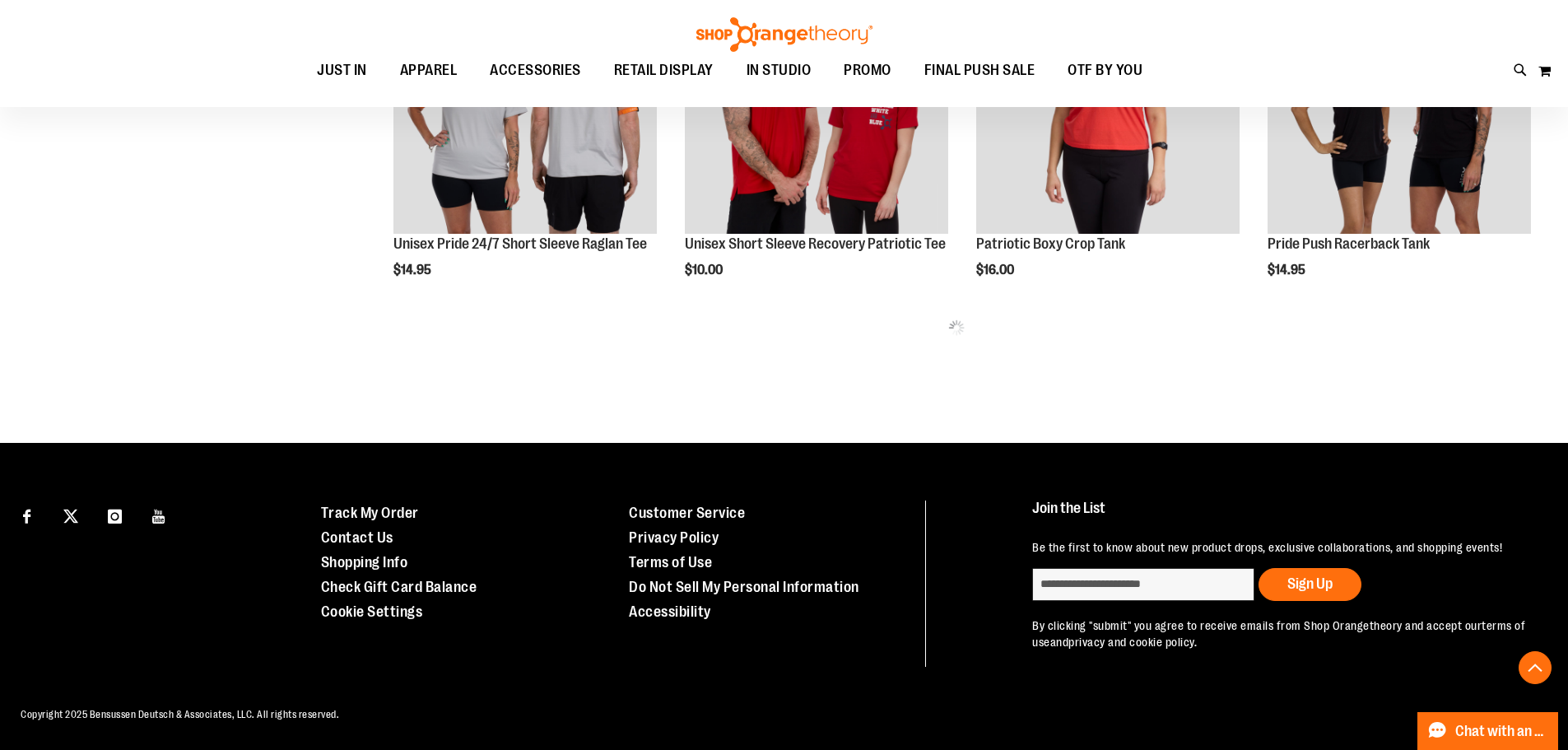
scroll to position [7520, 0]
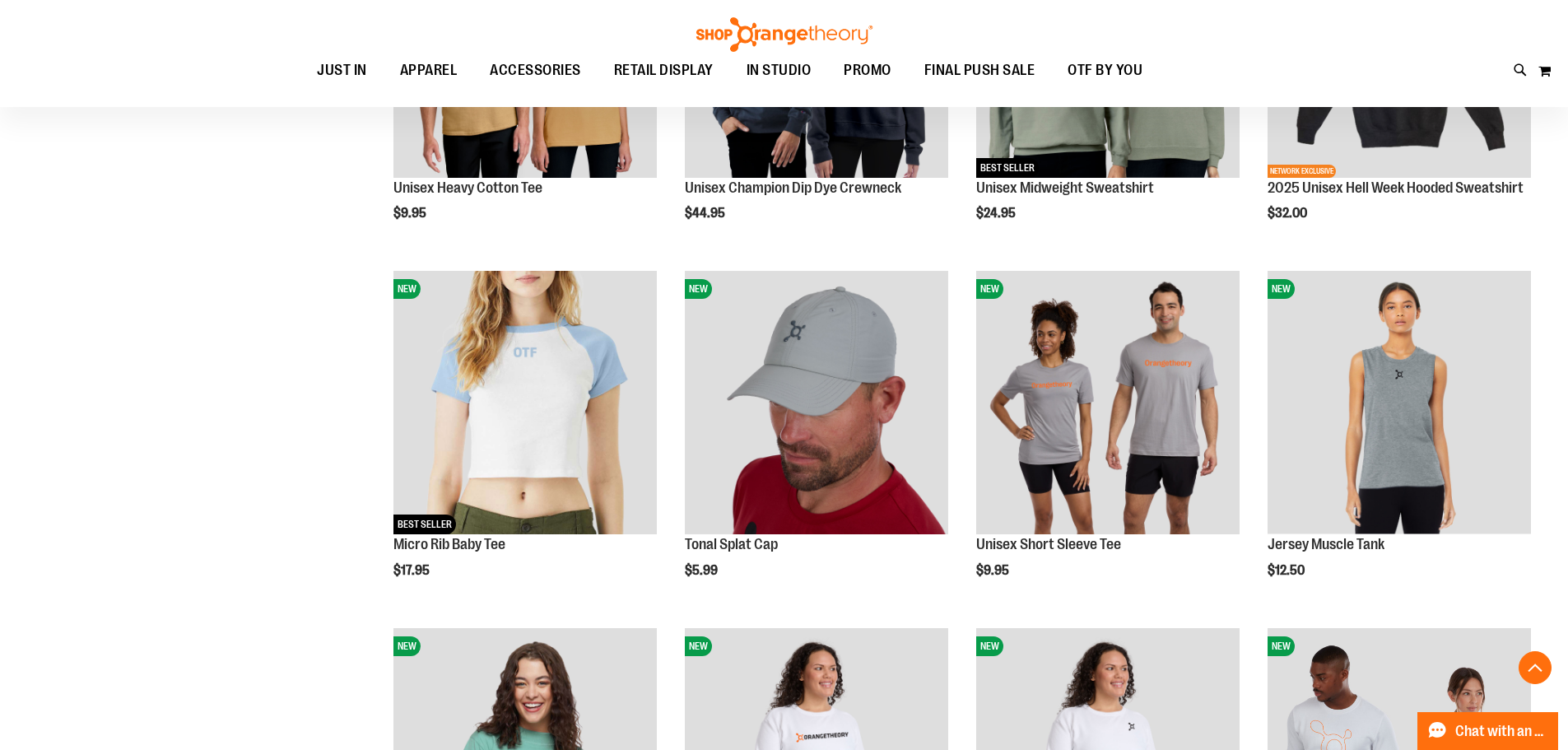
scroll to position [4918, 0]
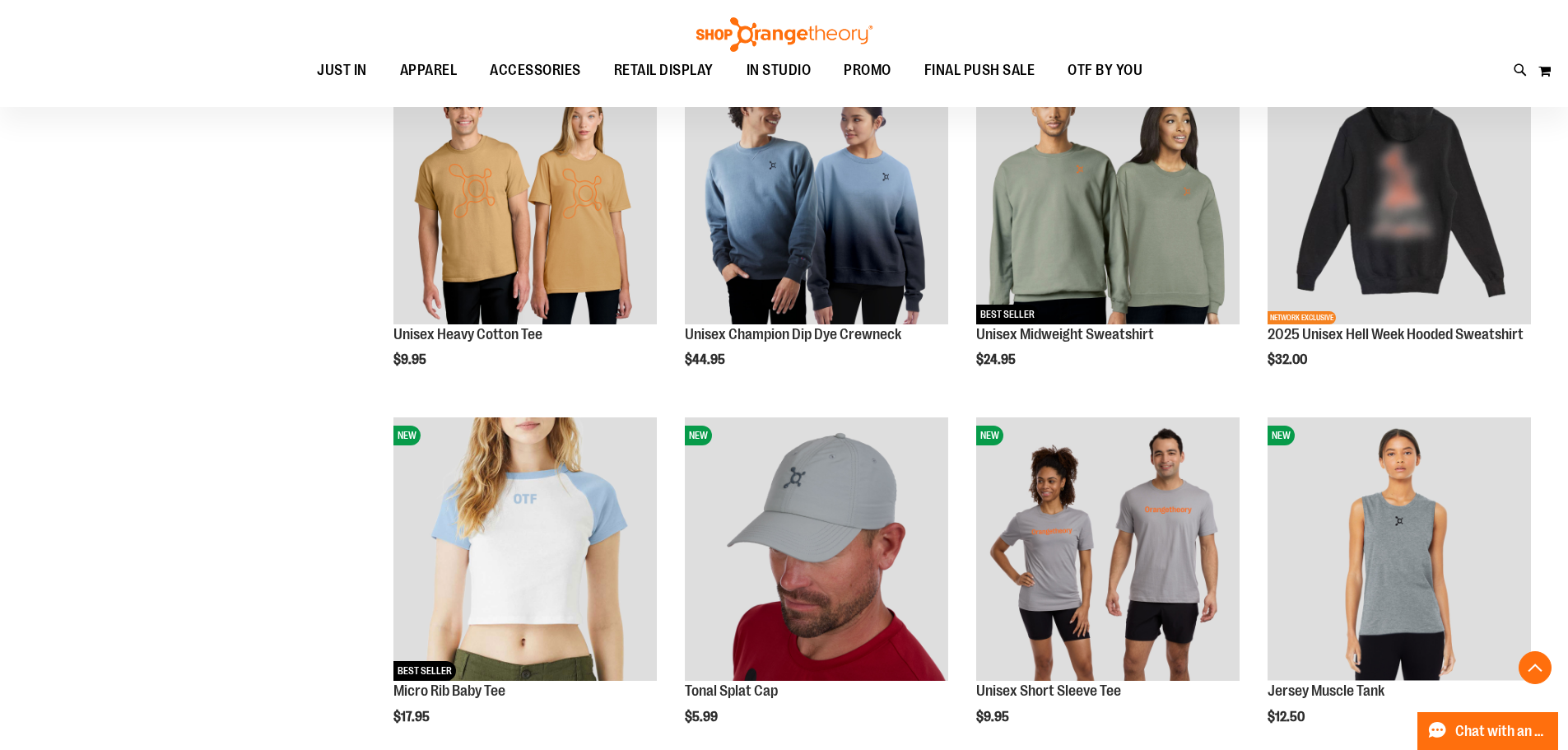
scroll to position [4731, 0]
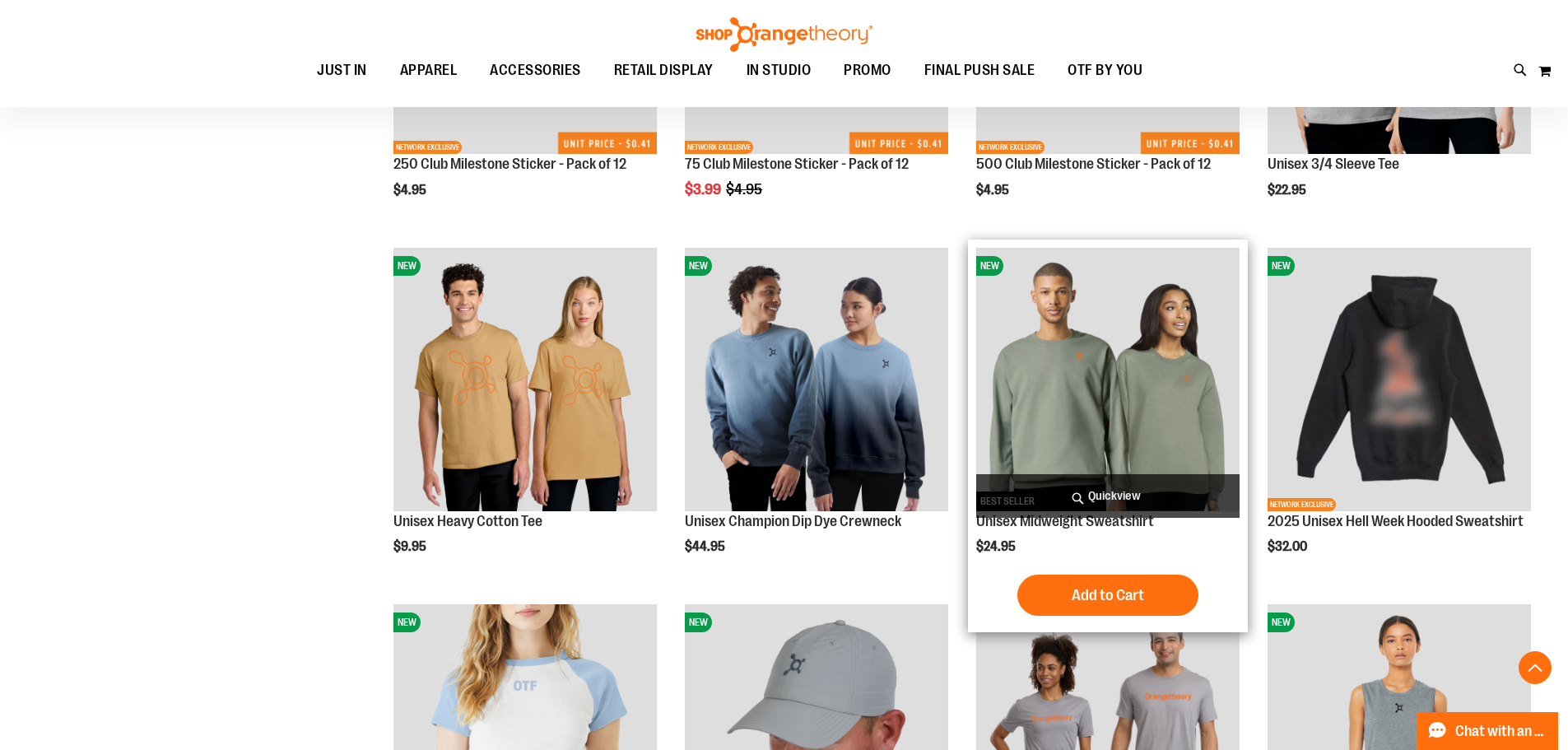
click at [1109, 375] on img "product" at bounding box center [1108, 380] width 263 height 263
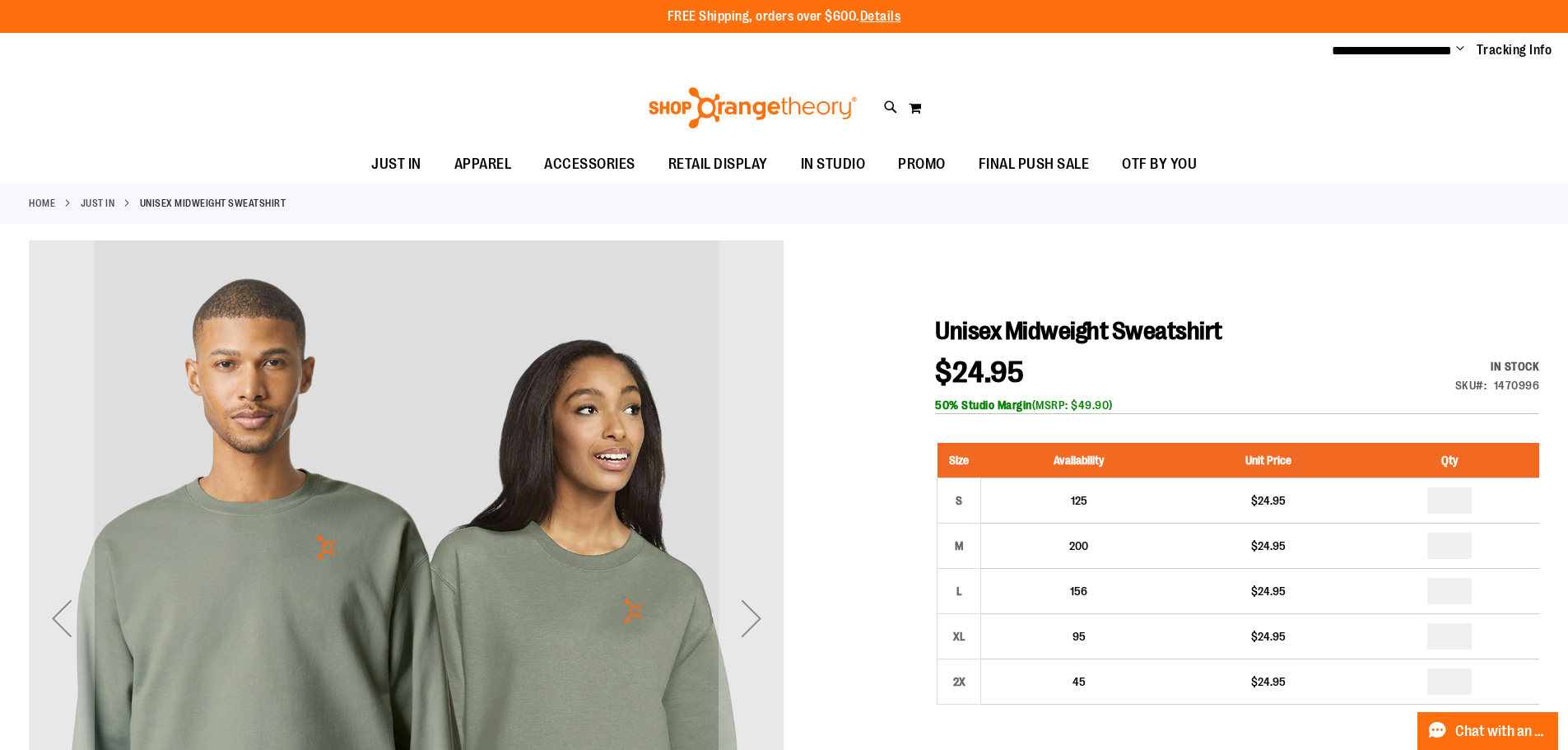
type input "**********"
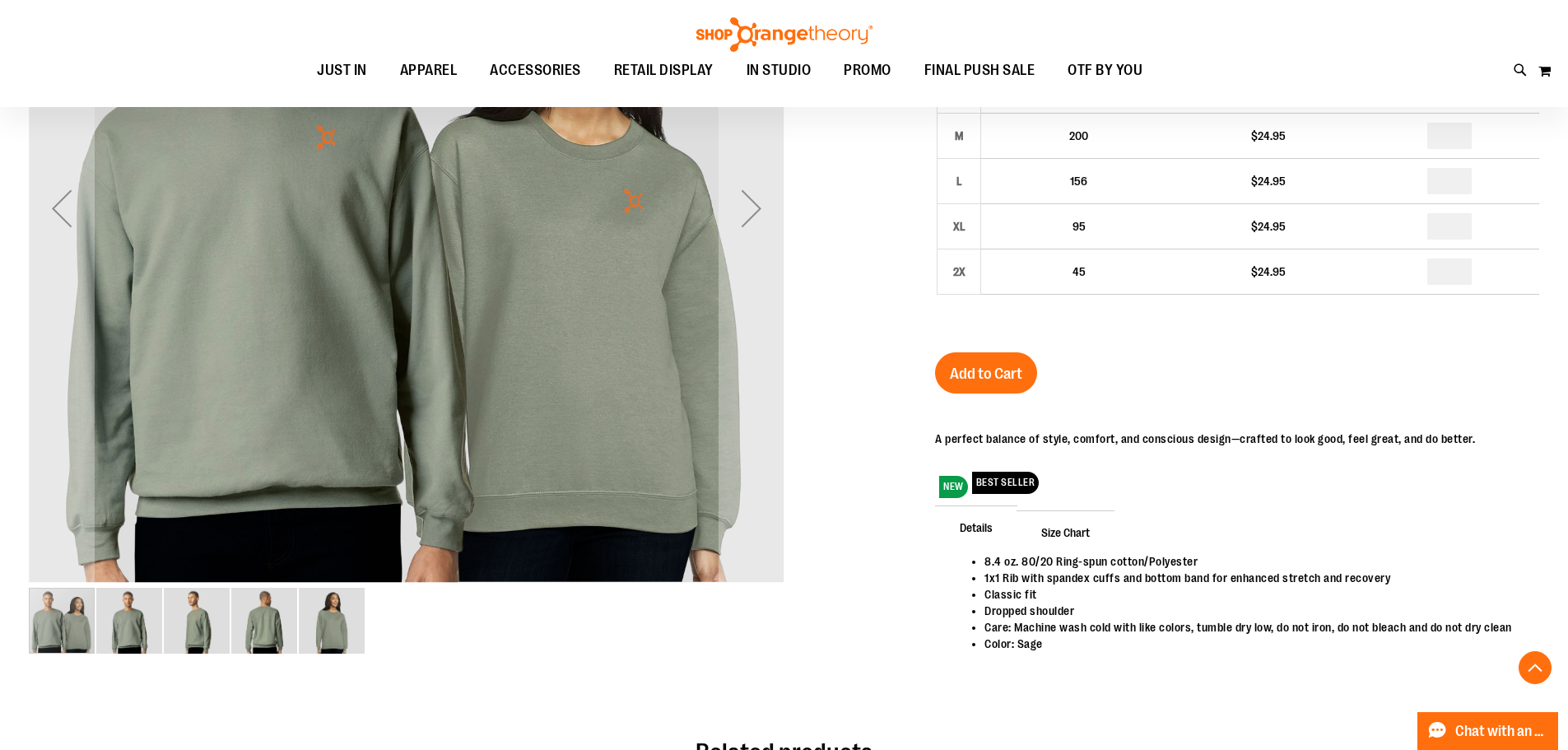
scroll to position [466, 0]
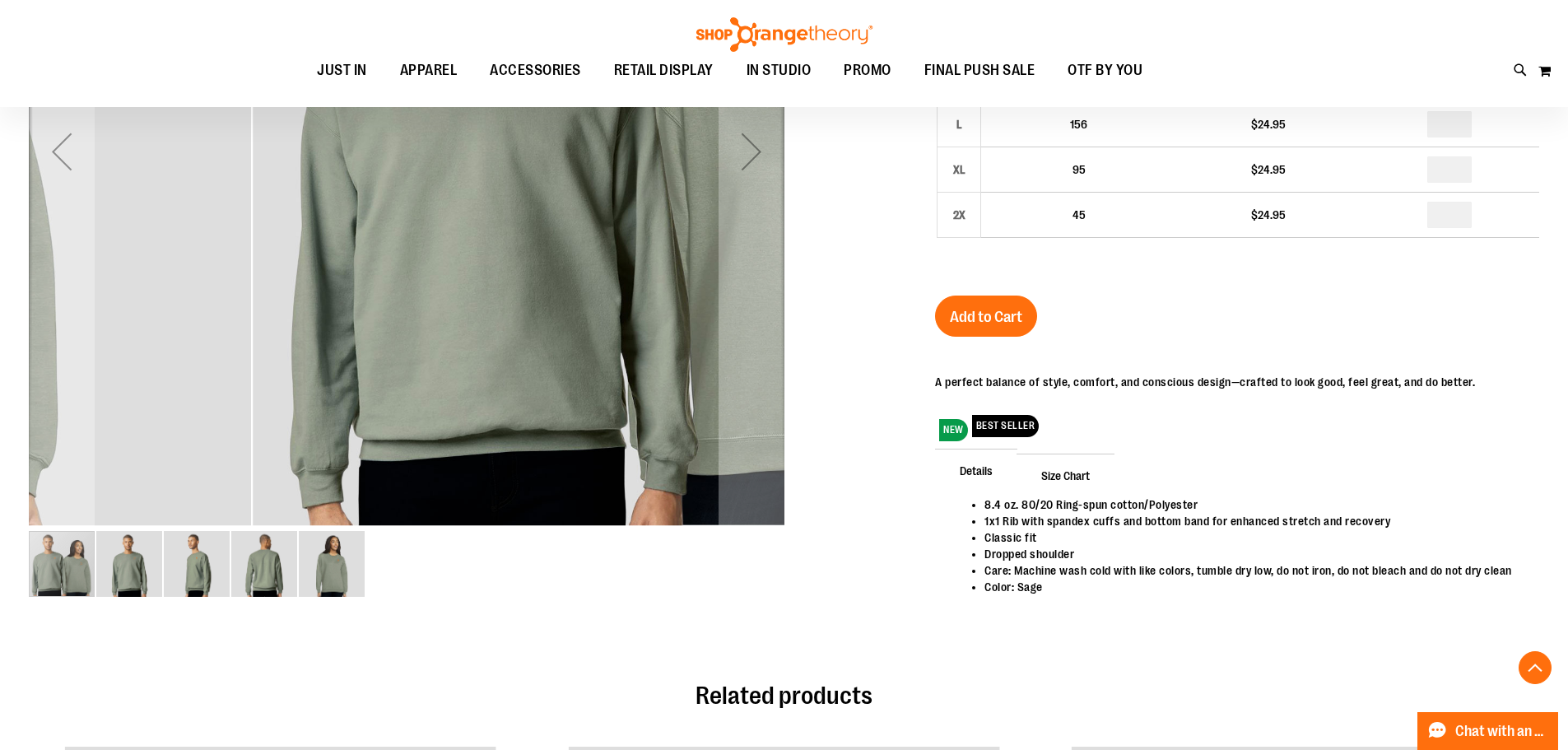
drag, startPoint x: 219, startPoint y: 249, endPoint x: 994, endPoint y: 2, distance: 813.4
click at [411, 342] on img "carousel" at bounding box center [630, 148] width 756 height 756
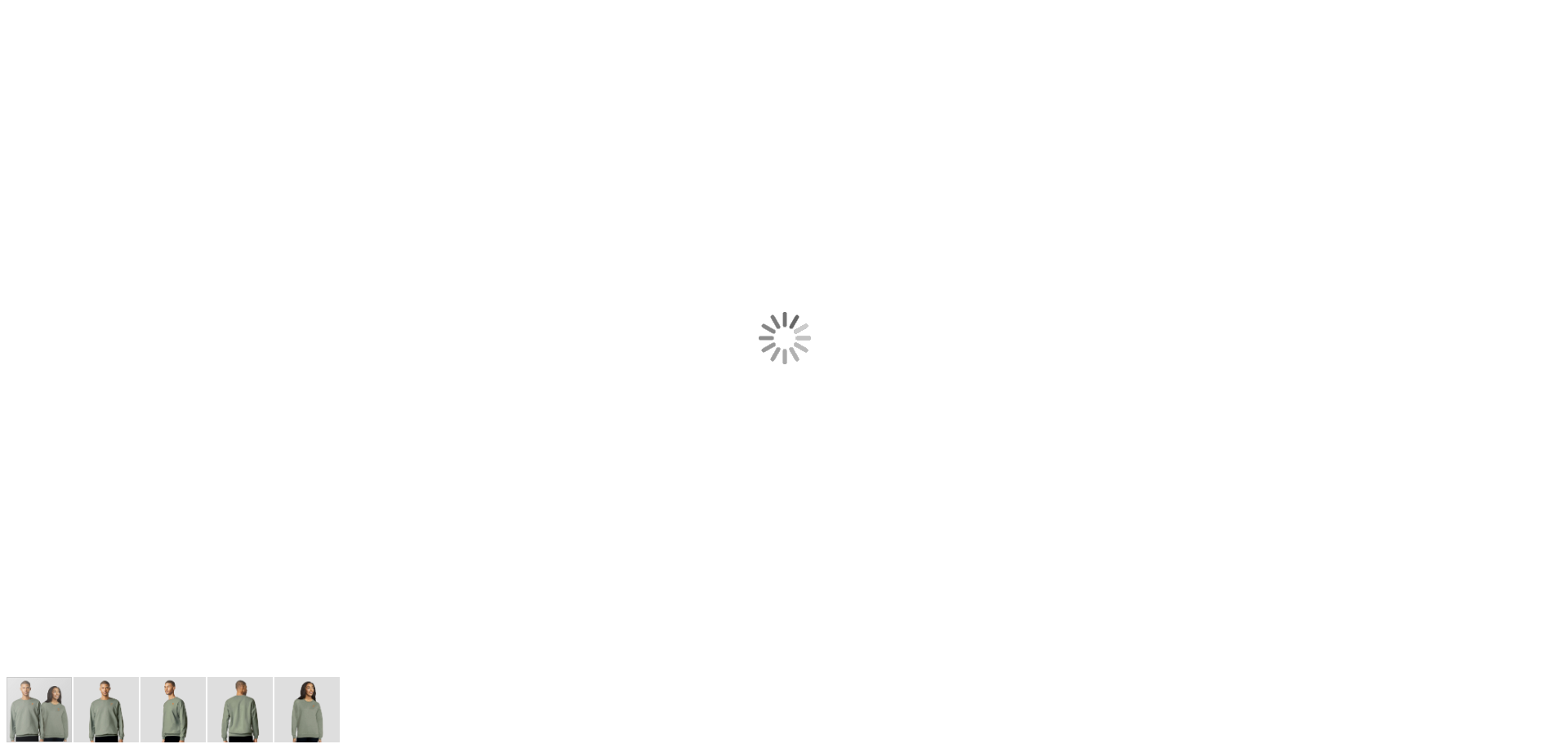
scroll to position [0, 0]
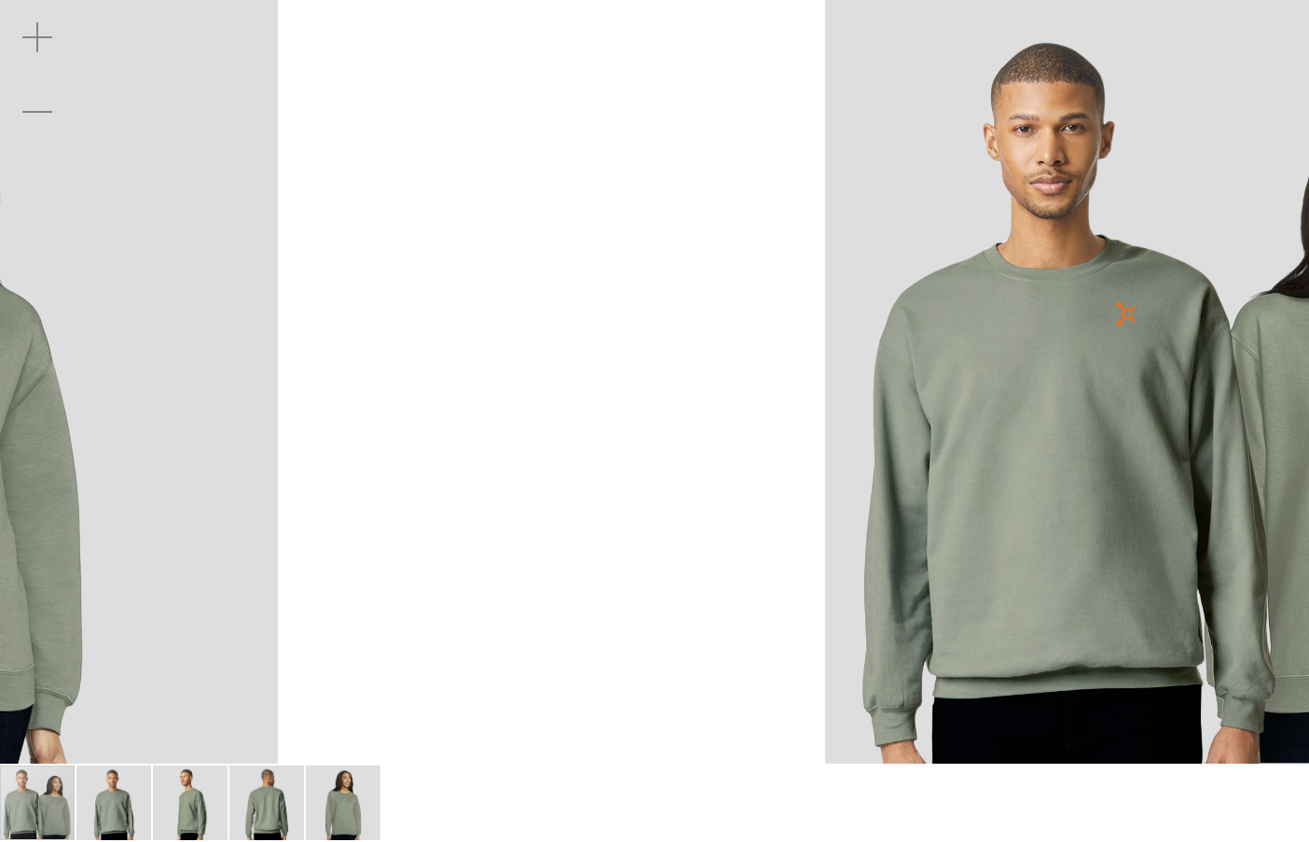
drag, startPoint x: 823, startPoint y: 360, endPoint x: 815, endPoint y: 425, distance: 65.8
click at [825, 425] on img "carousel" at bounding box center [1207, 382] width 764 height 764
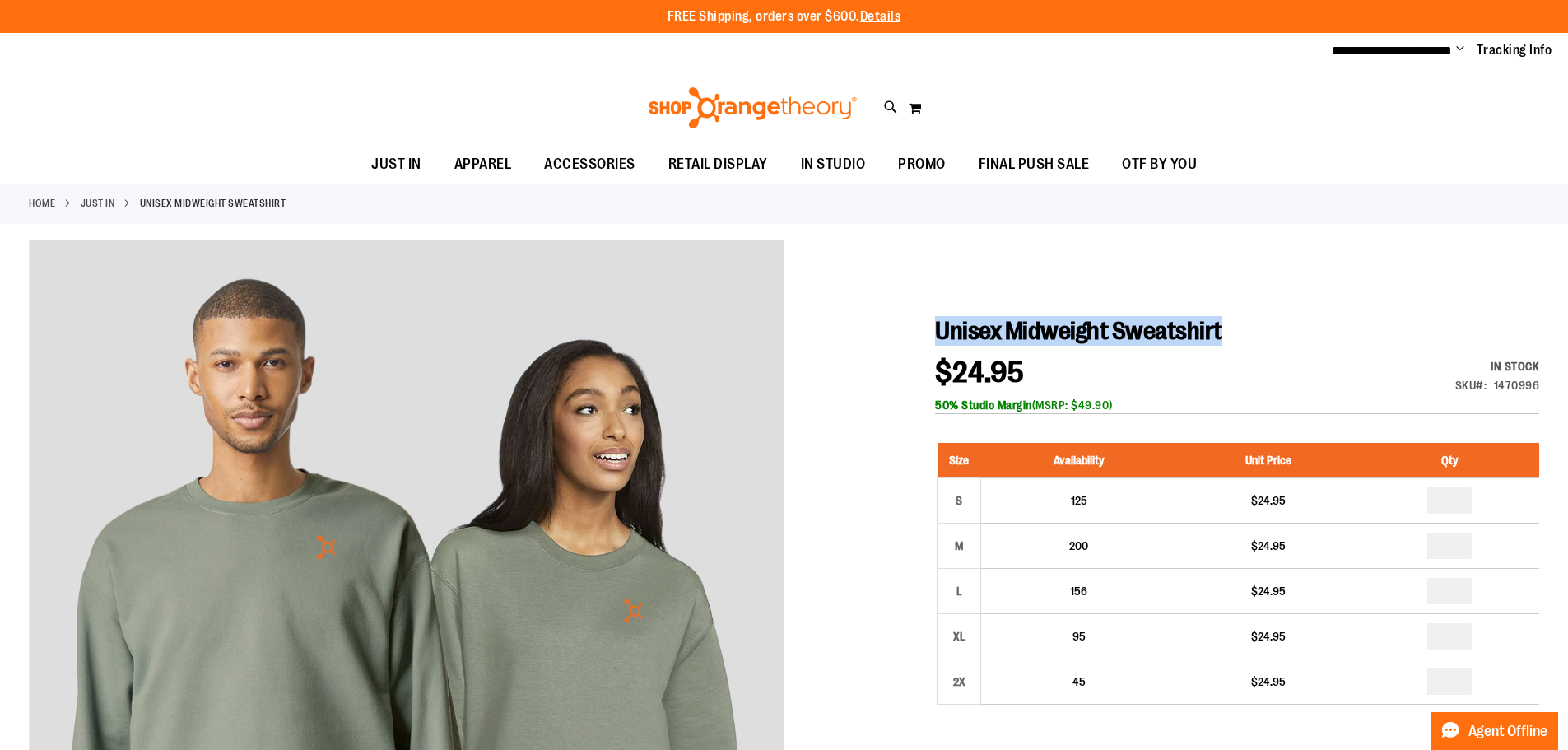
drag, startPoint x: 937, startPoint y: 329, endPoint x: 1259, endPoint y: 335, distance: 322.1
click at [1259, 335] on h1 "Unisex Midweight Sweatshirt" at bounding box center [1237, 331] width 604 height 30
copy span "Unisex Midweight Sweatshirt"
